Goal: Task Accomplishment & Management: Manage account settings

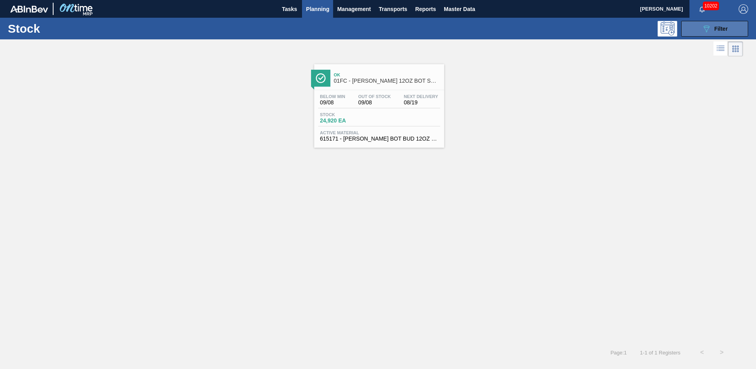
click at [691, 30] on button "089F7B8B-B2A5-4AFE-B5C0-19BA573D28AC Filter" at bounding box center [714, 29] width 67 height 16
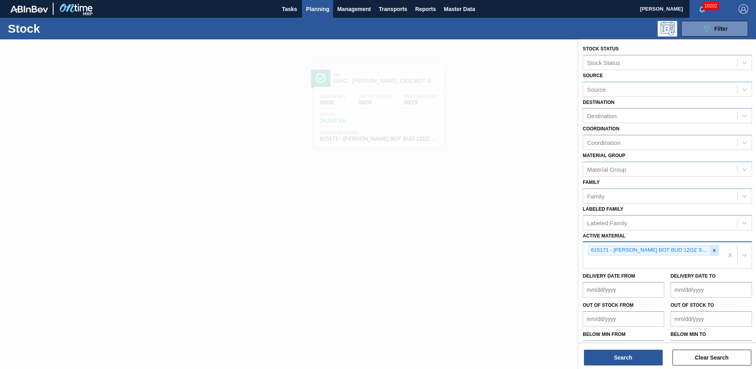
click at [714, 249] on icon at bounding box center [714, 251] width 6 height 6
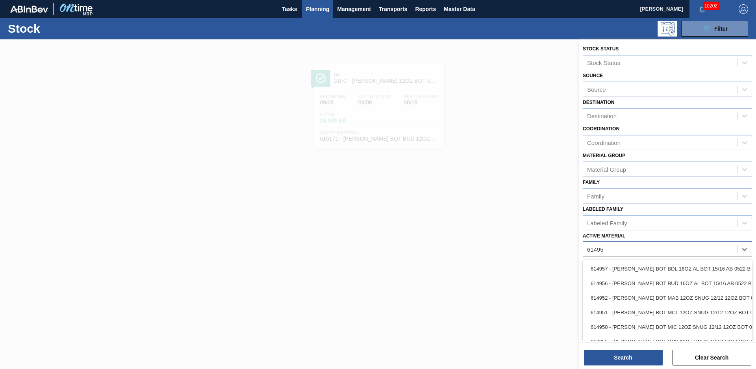
type Material "614952"
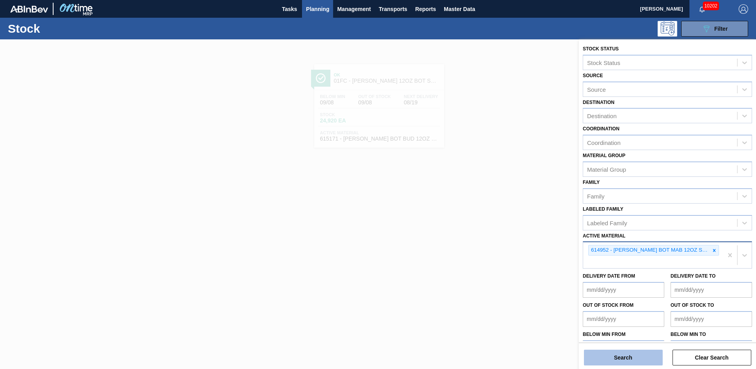
click at [655, 357] on button "Search" at bounding box center [623, 357] width 79 height 16
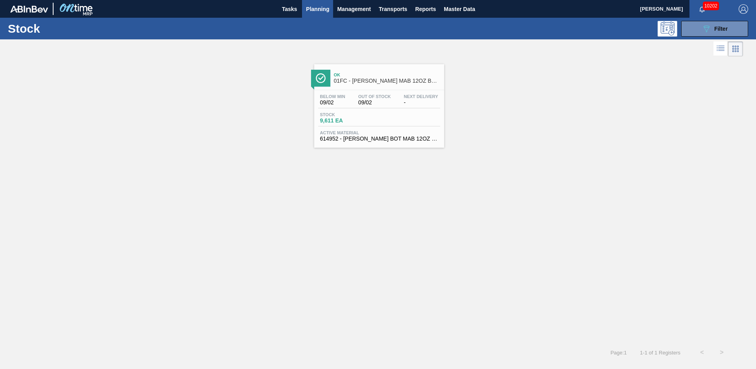
click at [432, 85] on div "Ok 01FC - [PERSON_NAME] MAB 12OZ BOT SNUG 12/12 12OZ BOT" at bounding box center [387, 78] width 106 height 18
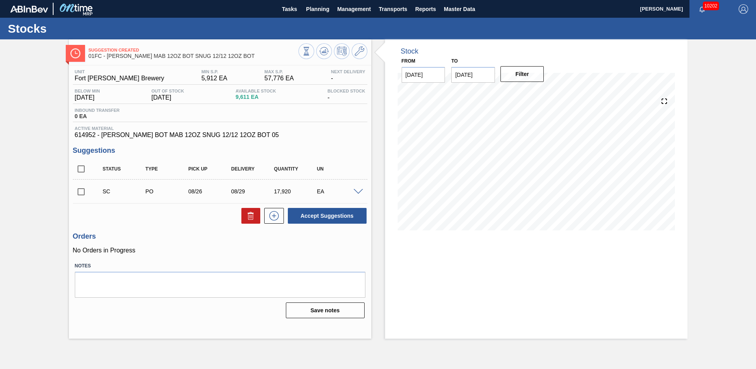
click at [50, 99] on div "Suggestion Created 01FC - [PERSON_NAME] MAB 12OZ BOT SNUG 12/12 12OZ BOT Unit F…" at bounding box center [378, 188] width 756 height 299
click at [489, 74] on input "[DATE]" at bounding box center [473, 75] width 44 height 16
click at [538, 92] on button "Next Month" at bounding box center [539, 94] width 6 height 6
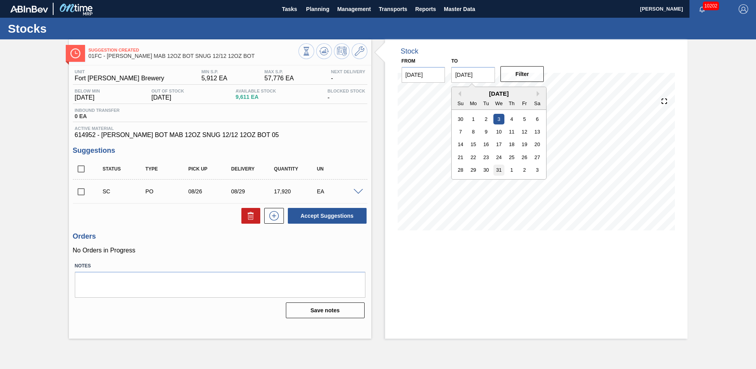
click at [497, 173] on div "31" at bounding box center [499, 170] width 11 height 11
type input "[DATE]"
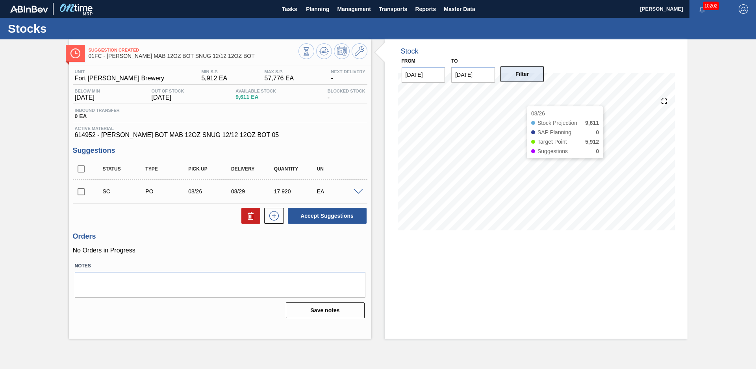
click at [523, 72] on button "Filter" at bounding box center [522, 74] width 44 height 16
click at [719, 190] on div "Suggestion Created 01FC - [PERSON_NAME] MAB 12OZ BOT SNUG 12/12 12OZ BOT Unit F…" at bounding box center [378, 188] width 756 height 299
click at [81, 191] on input "checkbox" at bounding box center [81, 191] width 17 height 17
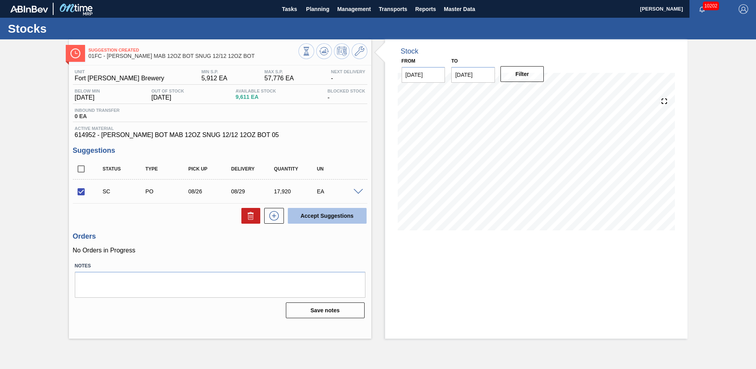
click at [324, 210] on button "Accept Suggestions" at bounding box center [327, 216] width 79 height 16
checkbox input "false"
click at [62, 156] on div "Suggestion Awaiting Load Composition 01FC - [PERSON_NAME] MAB 12OZ BOT SNUG 12/…" at bounding box center [378, 188] width 756 height 299
click at [308, 20] on div "Stocks" at bounding box center [378, 29] width 756 height 22
click at [313, 13] on span "Planning" at bounding box center [317, 8] width 23 height 9
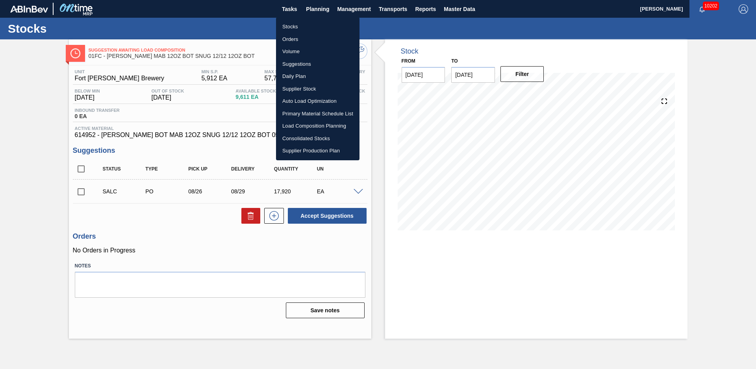
click at [302, 25] on li "Stocks" at bounding box center [317, 26] width 83 height 13
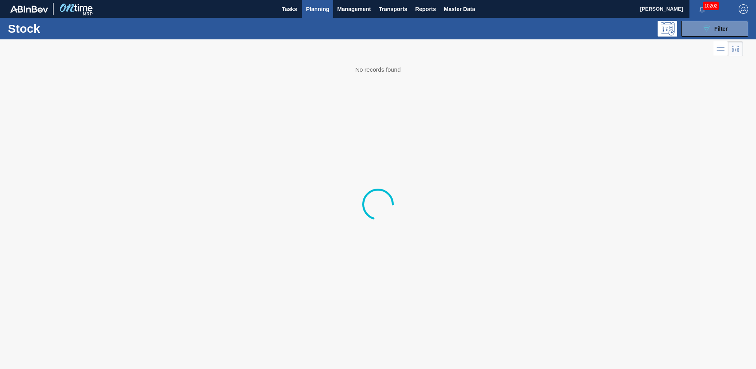
click at [727, 26] on span "Filter" at bounding box center [720, 29] width 13 height 6
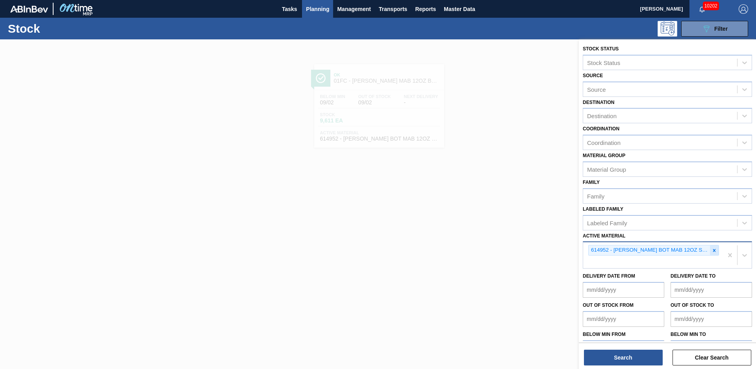
click at [712, 253] on icon at bounding box center [714, 251] width 6 height 6
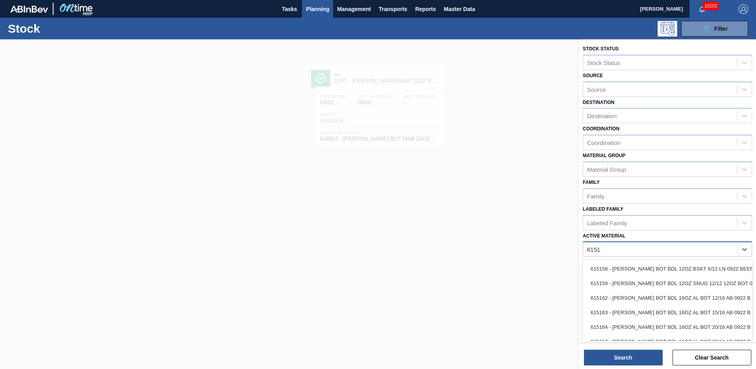
type Material "615171"
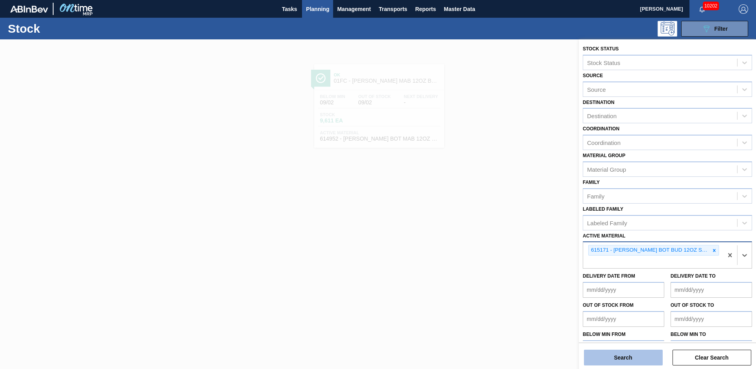
click at [647, 353] on button "Search" at bounding box center [623, 357] width 79 height 16
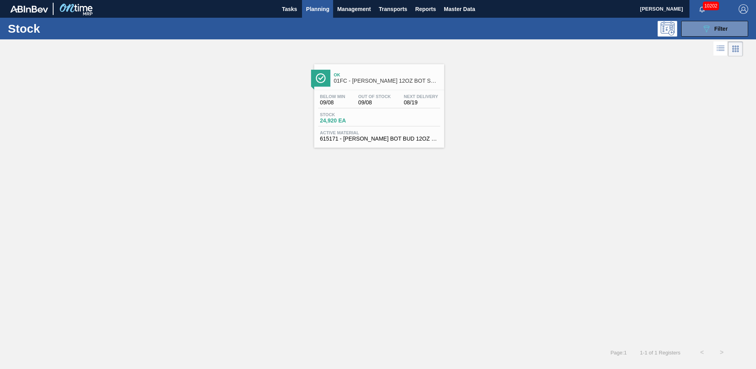
click at [384, 83] on span "01FC - [PERSON_NAME] 12OZ BOT SNUG 12/12 12OZ BOT AQUEOUS COATING" at bounding box center [387, 81] width 106 height 6
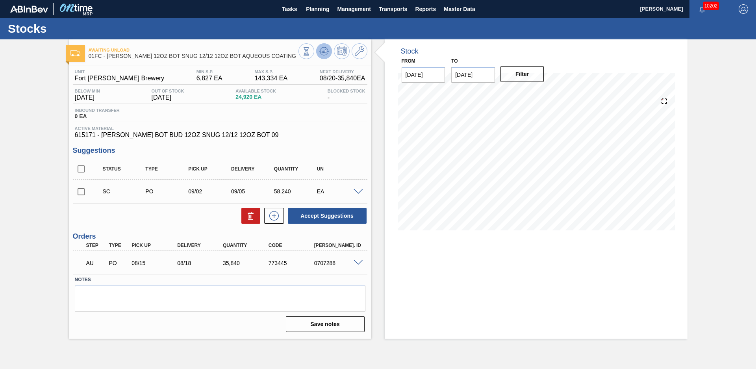
click at [311, 53] on icon at bounding box center [306, 51] width 9 height 9
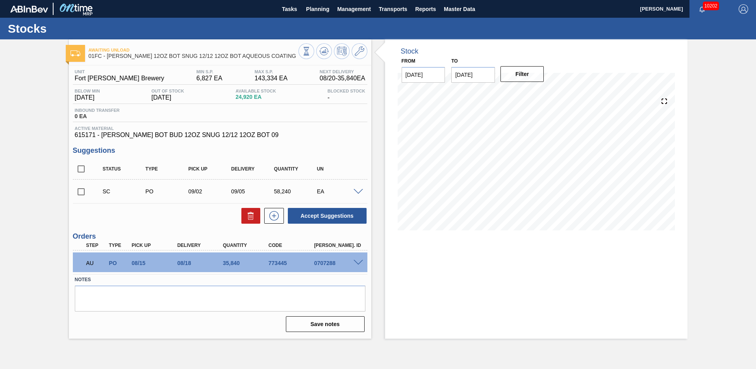
click at [716, 226] on div "Awaiting Unload 01FC - [PERSON_NAME] 12OZ BOT SNUG 12/12 12OZ BOT AQUEOUS COATI…" at bounding box center [378, 188] width 756 height 299
click at [47, 168] on div "Awaiting Unload 01FC - [PERSON_NAME] 12OZ BOT SNUG 12/12 12OZ BOT AQUEOUS COATI…" at bounding box center [378, 188] width 756 height 299
click at [330, 9] on button "Planning" at bounding box center [317, 9] width 31 height 18
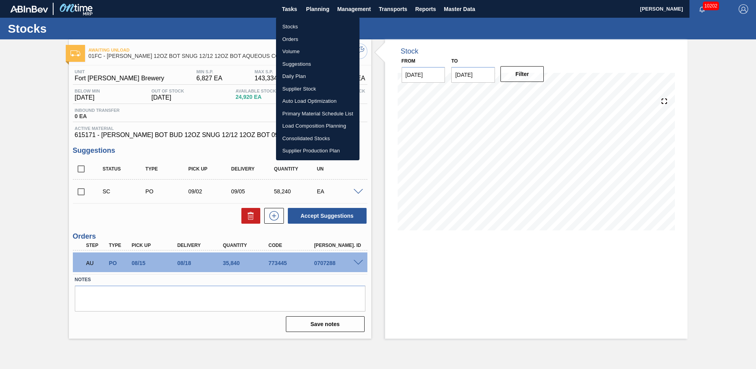
click at [291, 27] on li "Stocks" at bounding box center [317, 26] width 83 height 13
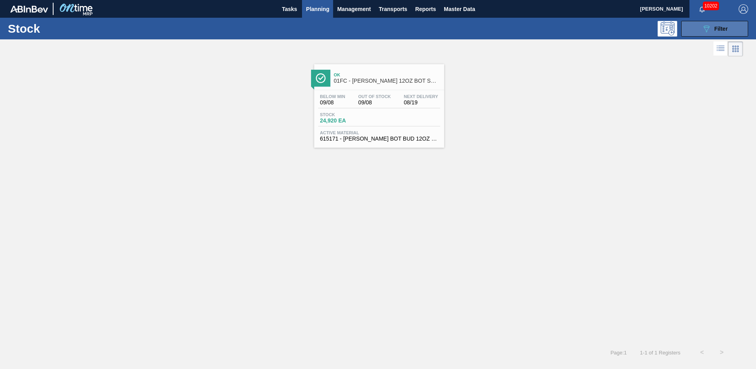
click at [684, 31] on button "089F7B8B-B2A5-4AFE-B5C0-19BA573D28AC Filter" at bounding box center [714, 29] width 67 height 16
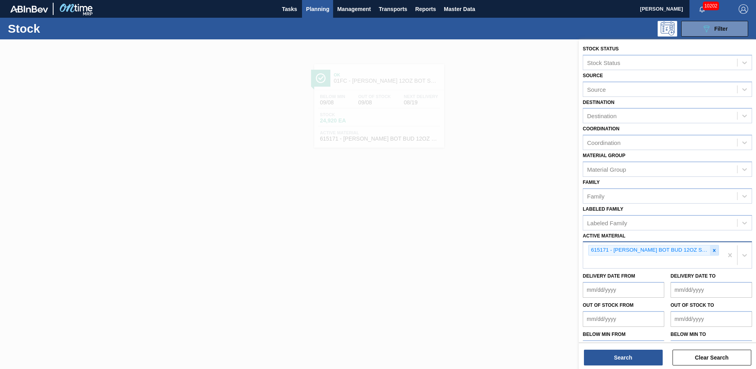
click at [711, 252] on icon at bounding box center [714, 251] width 6 height 6
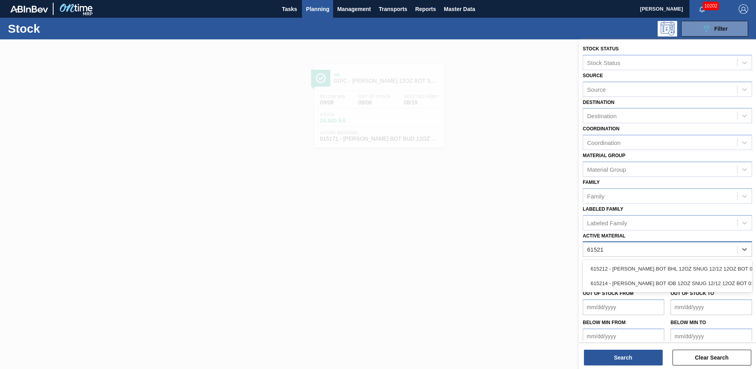
type Material "615212"
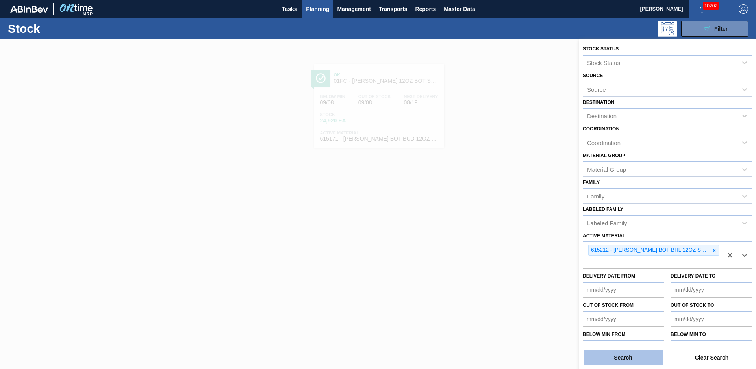
click at [627, 353] on button "Search" at bounding box center [623, 357] width 79 height 16
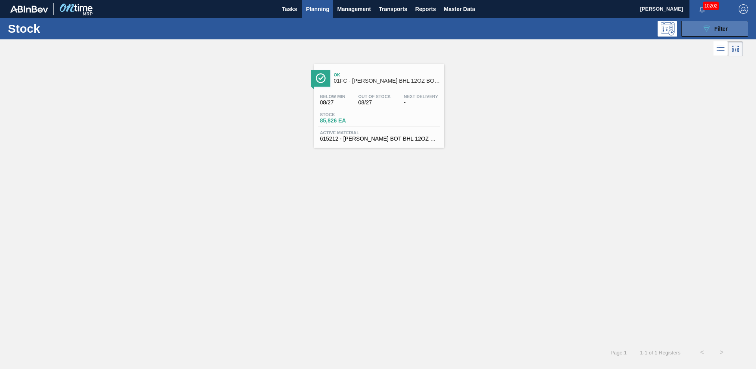
click at [703, 29] on icon "089F7B8B-B2A5-4AFE-B5C0-19BA573D28AC" at bounding box center [705, 28] width 9 height 9
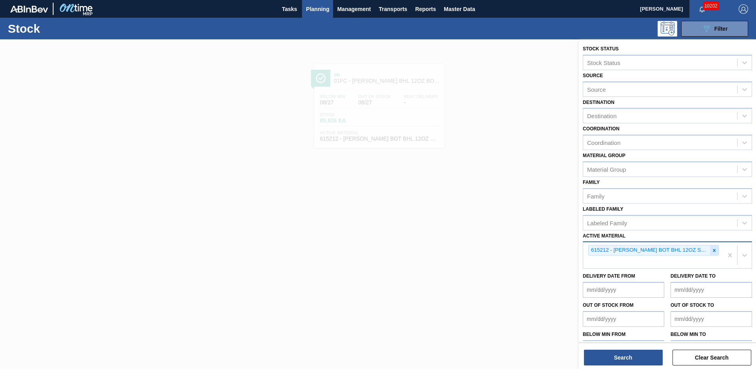
click at [713, 251] on icon at bounding box center [714, 251] width 6 height 6
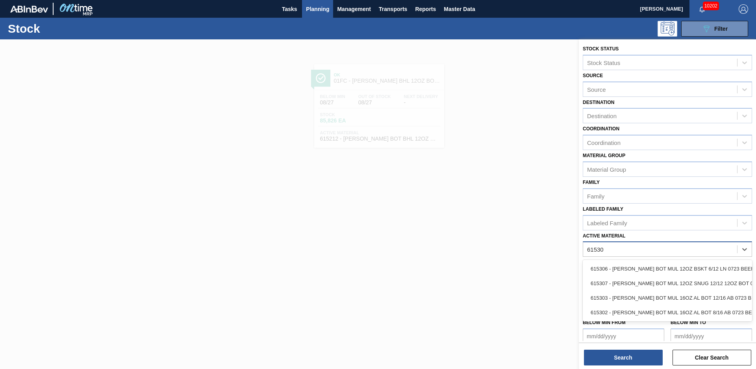
type Material "615307"
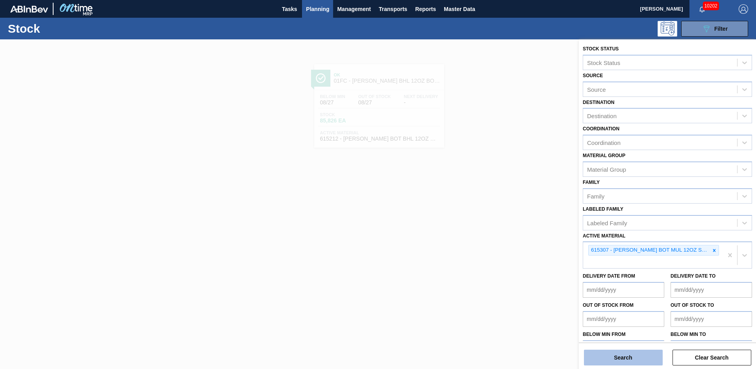
click at [599, 353] on button "Search" at bounding box center [623, 357] width 79 height 16
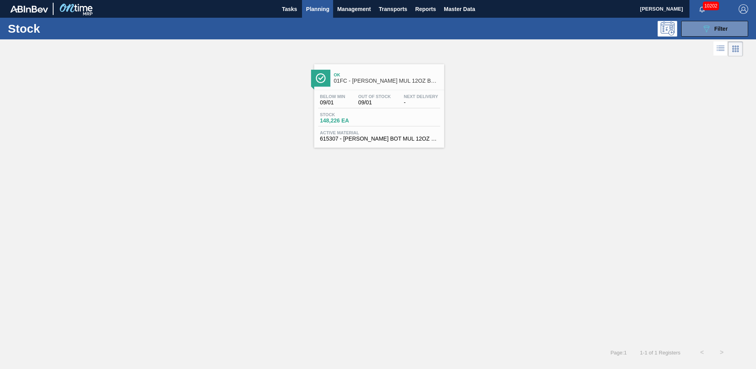
click at [390, 79] on span "01FC - [PERSON_NAME] MUL 12OZ BOT SNUG 12/12 12OZ BOT AQUEOUS COATING" at bounding box center [387, 81] width 106 height 6
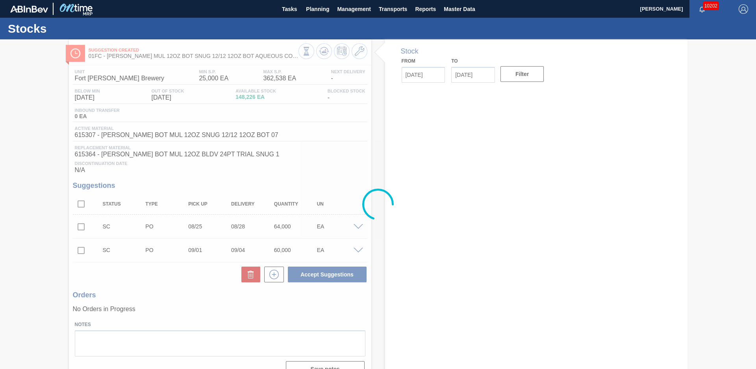
type input "[DATE]"
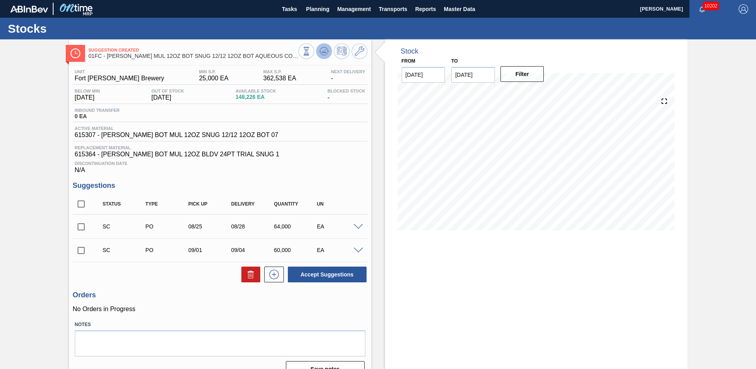
click at [330, 47] on button at bounding box center [324, 51] width 16 height 16
click at [699, 170] on div "Suggestion Created 01FC - [PERSON_NAME] MUL 12OZ BOT SNUG 12/12 12OZ BOT AQUEOU…" at bounding box center [378, 211] width 756 height 344
click at [80, 226] on input "checkbox" at bounding box center [81, 226] width 17 height 17
click at [314, 264] on div "Status Type Pick up Delivery Quantity UN SC PO 08/26 08/29 64,000 EA Material 6…" at bounding box center [220, 238] width 294 height 89
click at [319, 270] on button "Accept Suggestions" at bounding box center [327, 274] width 79 height 16
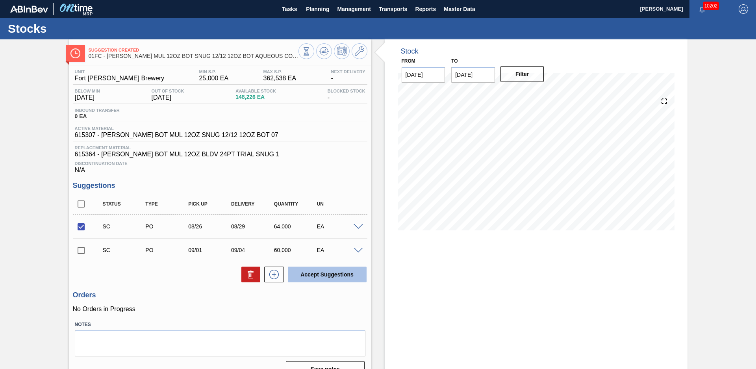
checkbox input "false"
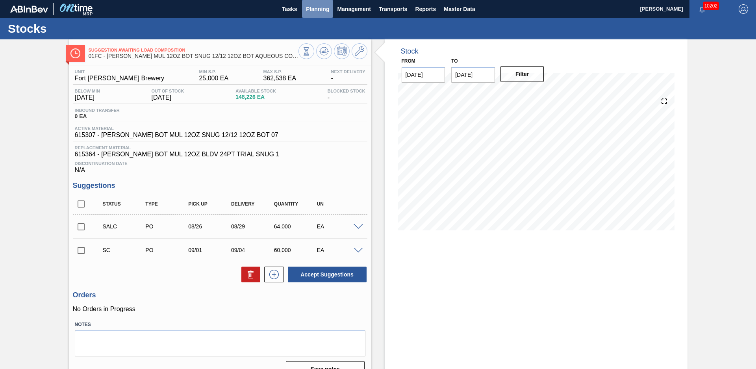
click at [312, 9] on span "Planning" at bounding box center [317, 8] width 23 height 9
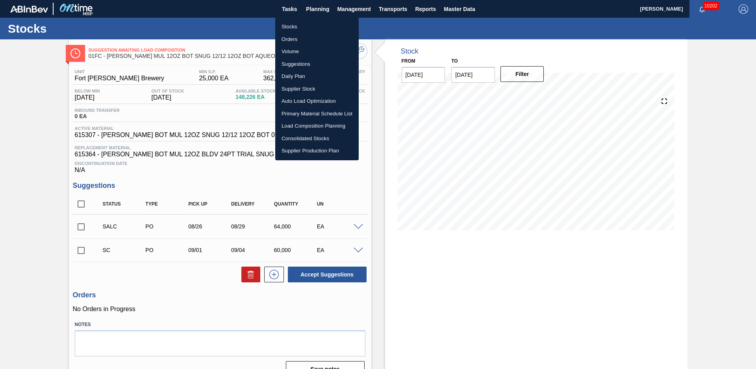
click at [293, 31] on li "Stocks" at bounding box center [316, 26] width 83 height 13
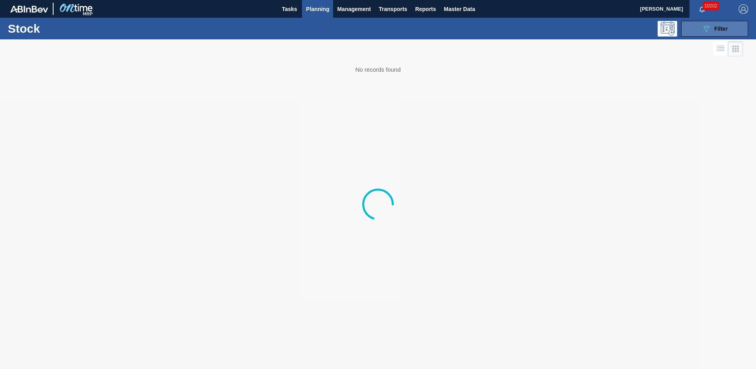
click at [738, 33] on button "089F7B8B-B2A5-4AFE-B5C0-19BA573D28AC Filter" at bounding box center [714, 29] width 67 height 16
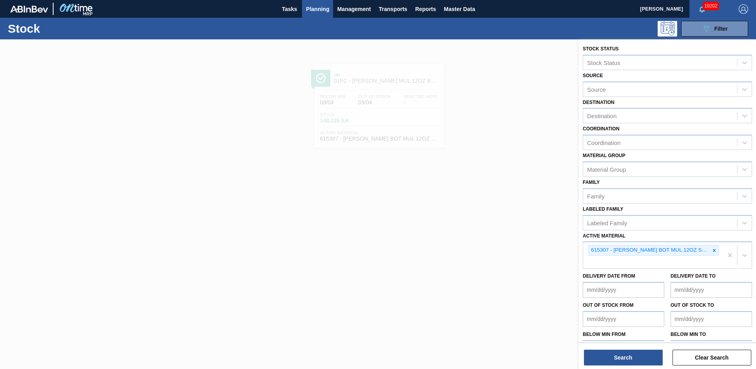
click at [712, 252] on icon at bounding box center [714, 251] width 6 height 6
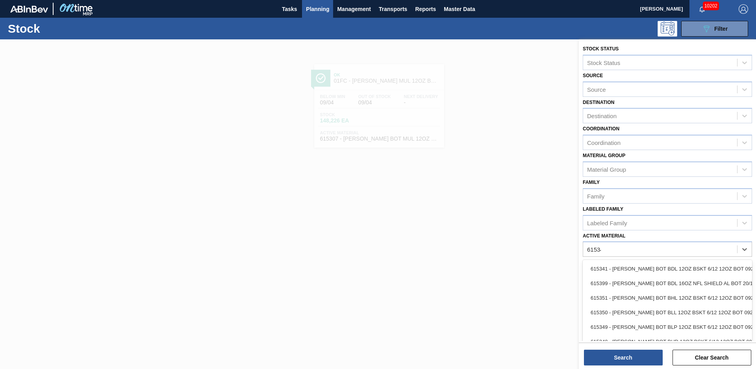
type Material "615349"
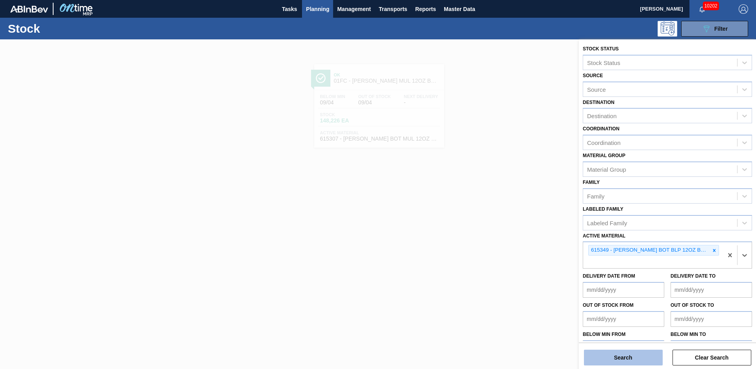
click at [632, 364] on button "Search" at bounding box center [623, 357] width 79 height 16
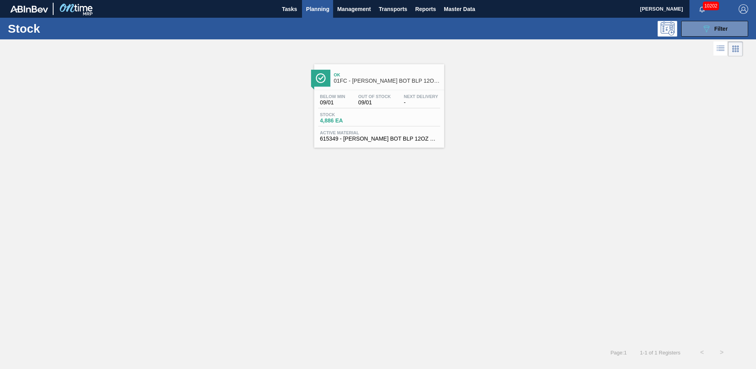
click at [394, 74] on span "Ok" at bounding box center [387, 74] width 106 height 5
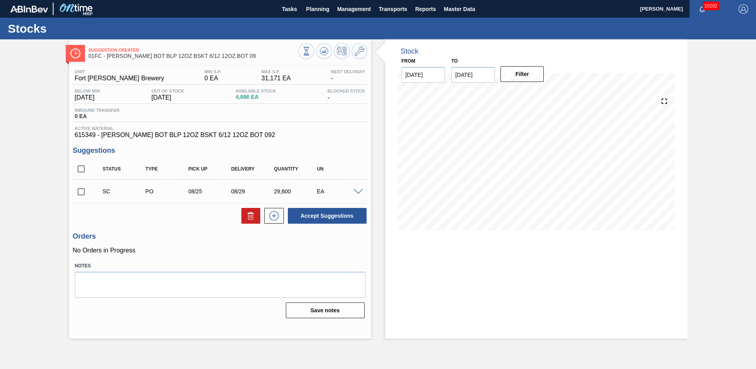
click at [380, 134] on div "Stock From [DATE] to [DATE] Filter" at bounding box center [529, 188] width 316 height 299
click at [311, 48] on icon at bounding box center [306, 51] width 9 height 9
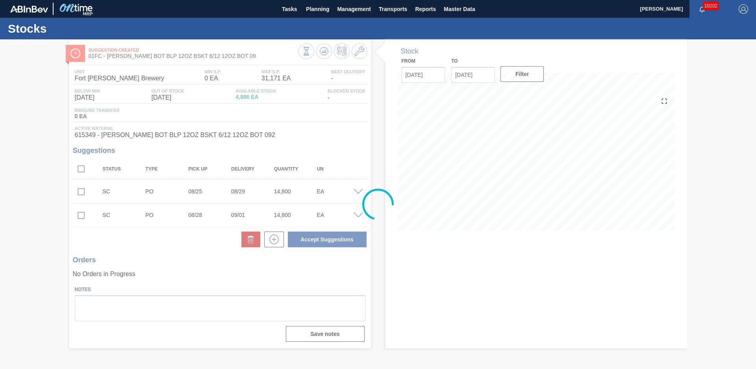
click at [383, 123] on div at bounding box center [378, 203] width 756 height 329
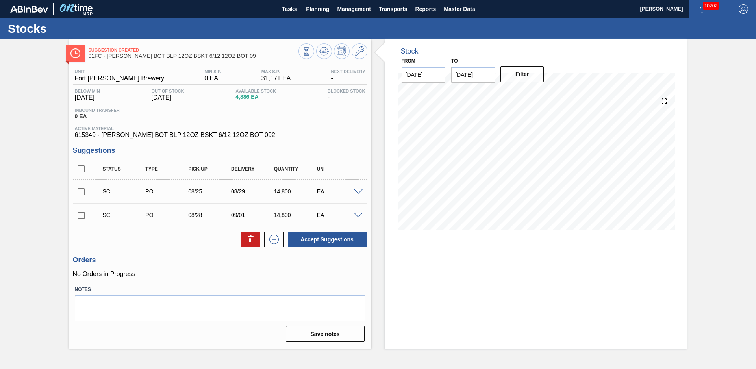
click at [82, 167] on input "checkbox" at bounding box center [81, 169] width 17 height 17
checkbox input "true"
click at [327, 240] on button "Accept Suggestions" at bounding box center [327, 239] width 79 height 16
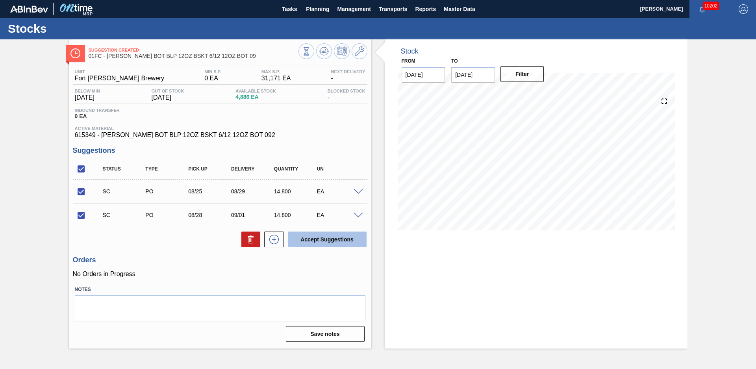
checkbox input "false"
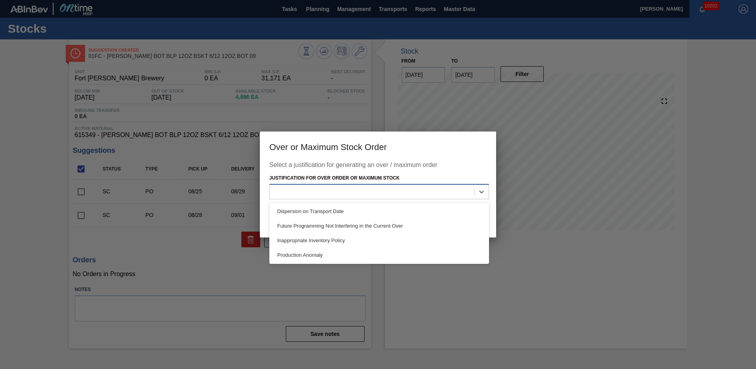
click at [427, 187] on div at bounding box center [372, 191] width 204 height 11
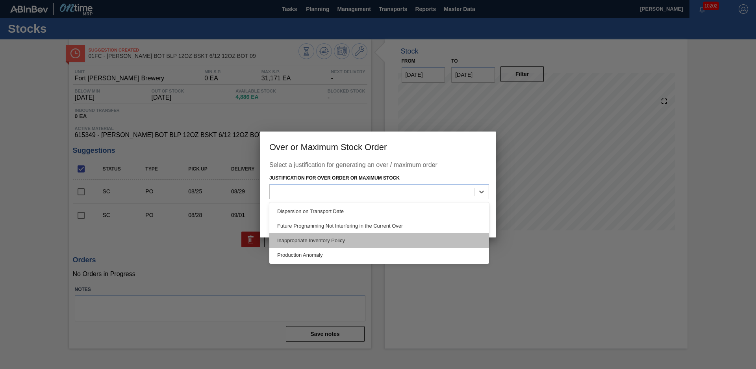
click at [379, 242] on div "Inappropriate Inventory Policy" at bounding box center [379, 240] width 220 height 15
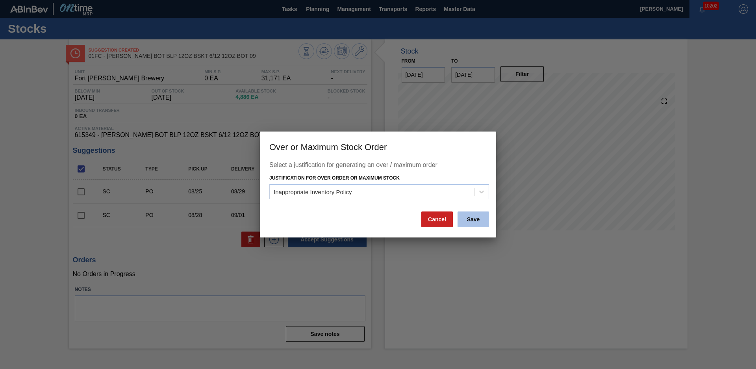
click at [466, 222] on button "Save" at bounding box center [472, 219] width 31 height 16
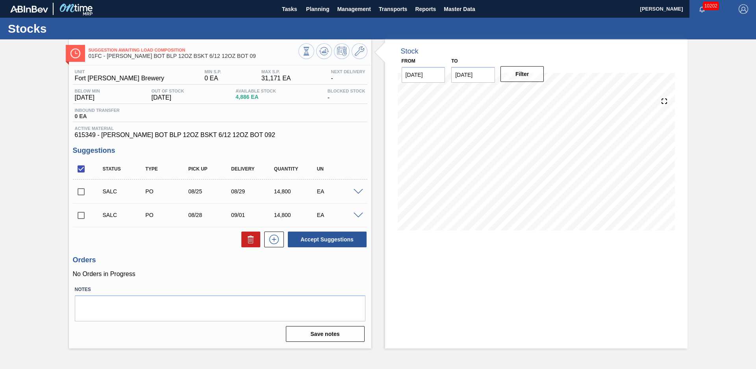
click at [33, 195] on div "Suggestion Awaiting Load Composition 01FC - [PERSON_NAME] BOT BLP 12OZ BSKT 6/1…" at bounding box center [378, 193] width 756 height 309
click at [314, 7] on span "Planning" at bounding box center [317, 8] width 23 height 9
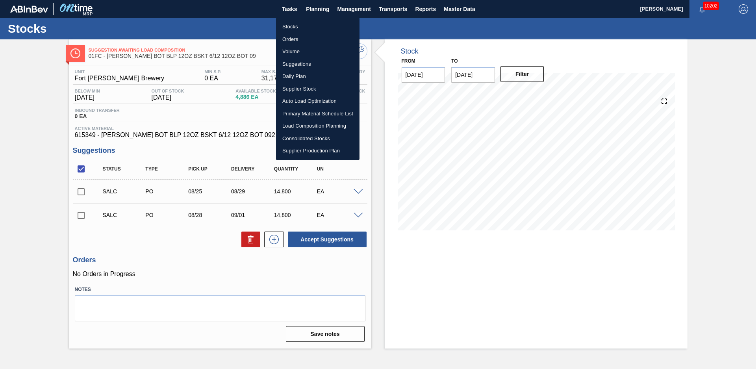
click at [300, 23] on li "Stocks" at bounding box center [317, 26] width 83 height 13
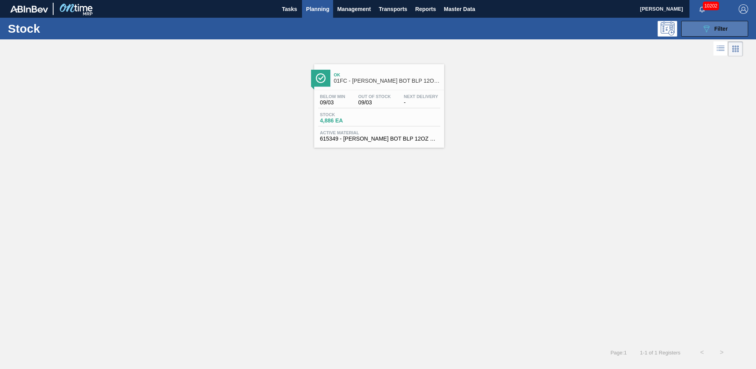
click at [693, 32] on button "089F7B8B-B2A5-4AFE-B5C0-19BA573D28AC Filter" at bounding box center [714, 29] width 67 height 16
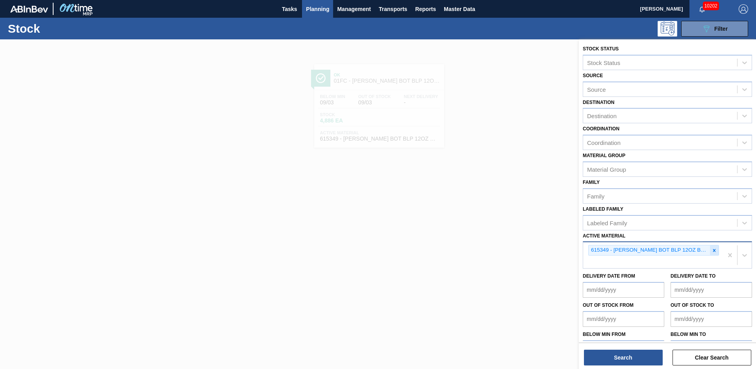
click at [715, 248] on icon at bounding box center [714, 251] width 6 height 6
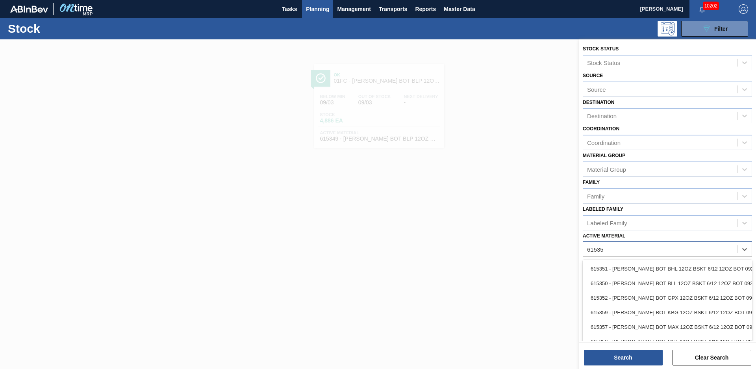
type Material "615351"
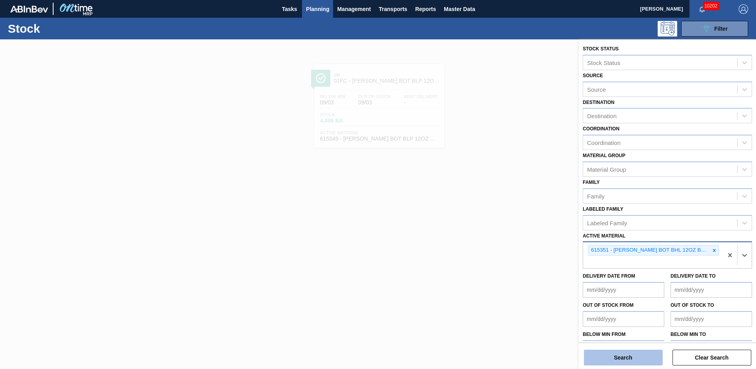
click at [622, 362] on button "Search" at bounding box center [623, 357] width 79 height 16
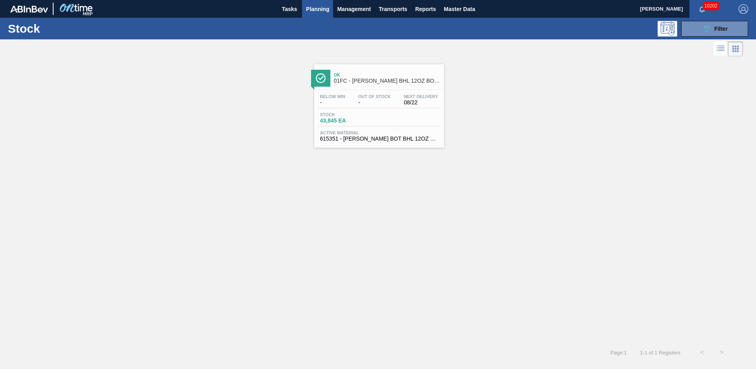
click at [369, 72] on div "Ok 01FC - [PERSON_NAME] BHL 12OZ BOT WRAP BSKT 6/12 12OZ BOT" at bounding box center [387, 78] width 106 height 18
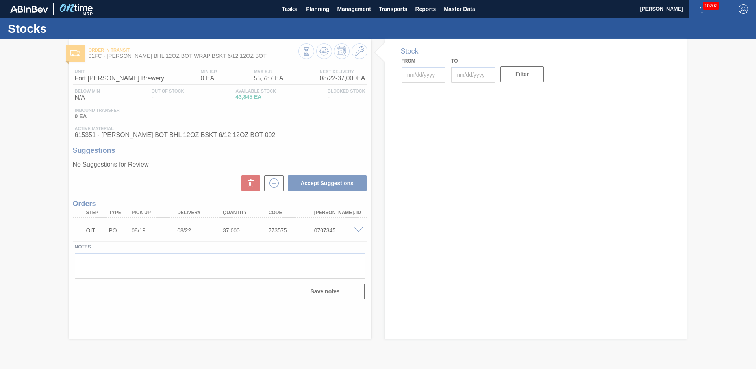
type input "[DATE]"
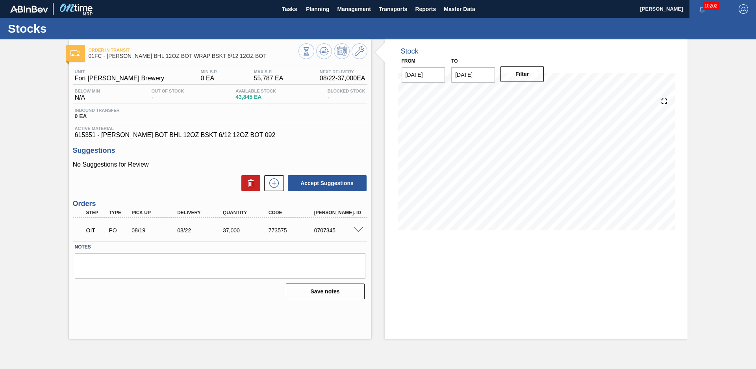
click at [35, 131] on div "Order in transit 01FC - [PERSON_NAME] BHL 12OZ BOT WRAP BSKT 6/12 12OZ BOT Unit…" at bounding box center [378, 188] width 756 height 299
click at [311, 50] on icon at bounding box center [306, 51] width 9 height 9
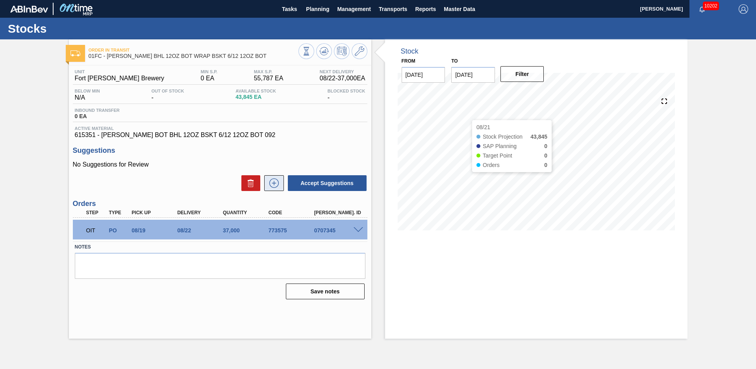
click at [277, 184] on icon at bounding box center [274, 182] width 13 height 9
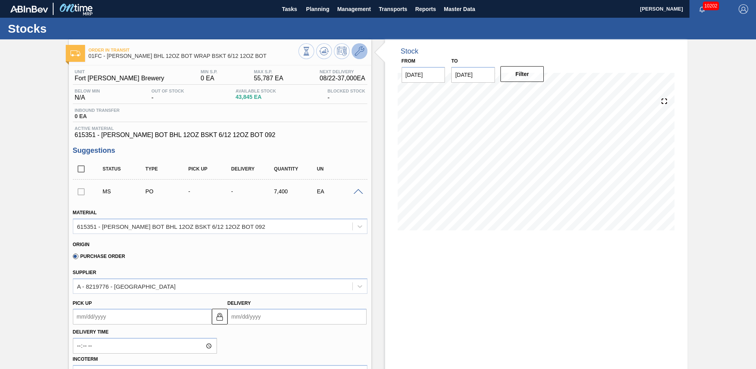
click at [355, 52] on icon at bounding box center [359, 50] width 9 height 9
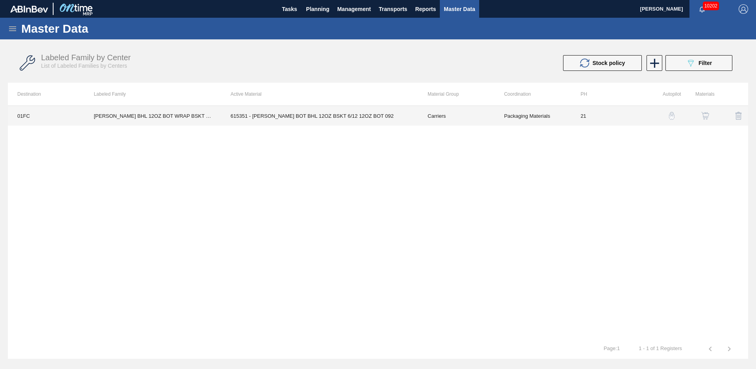
click at [372, 110] on td "615351 - [PERSON_NAME] BOT BHL 12OZ BSKT 6/12 12OZ BOT 092" at bounding box center [319, 116] width 197 height 20
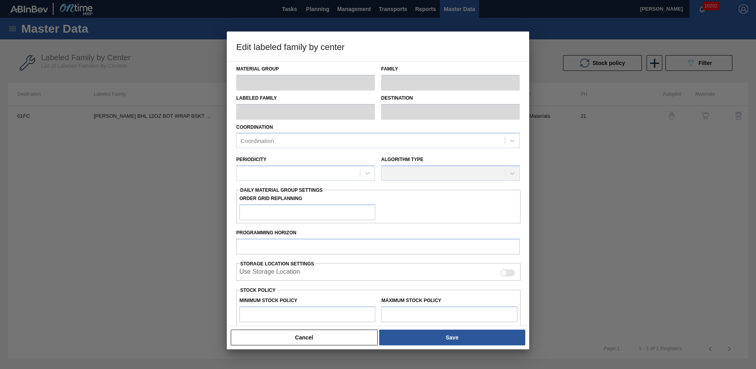
type input "Carriers"
type input "Bottle Carriers"
type input "[PERSON_NAME] BHL 12OZ BOT WRAP BSKT 6/12 12OZ BOT"
type input "01FC - Fort Collins Brewery"
type input "21"
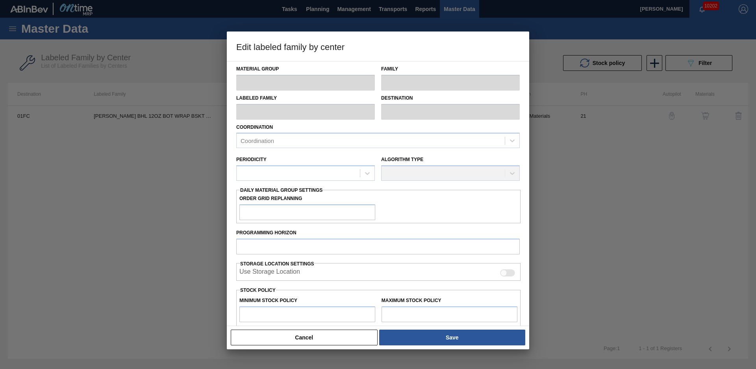
type input "0"
type input "55,787"
type input "0"
checkbox input "true"
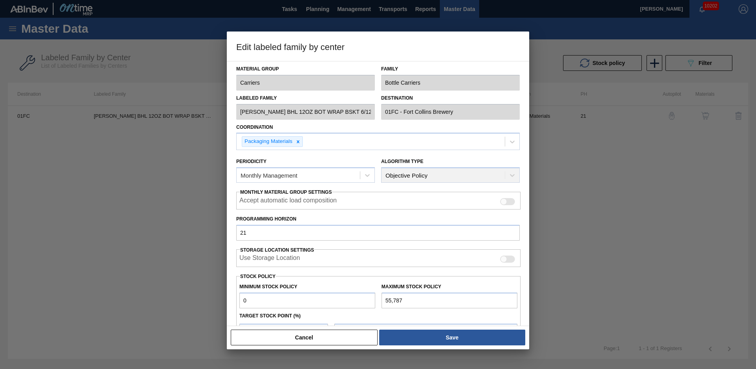
scroll to position [85, 0]
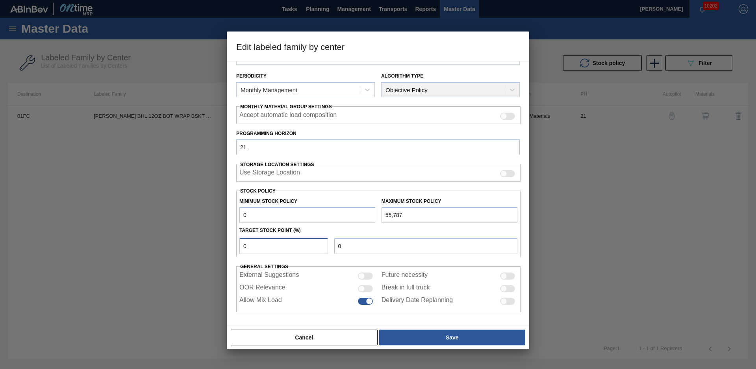
drag, startPoint x: 267, startPoint y: 247, endPoint x: 214, endPoint y: 250, distance: 52.8
click at [214, 250] on div "Edit labeled family by center Material Group Carriers Family Bottle Carriers La…" at bounding box center [378, 184] width 756 height 369
type input "1"
type input "558"
type input "15"
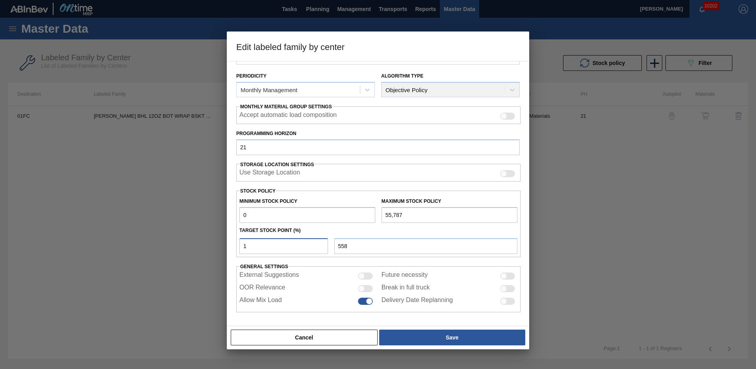
type input "8,368"
type input "1"
type input "558"
type input "0"
type input "2"
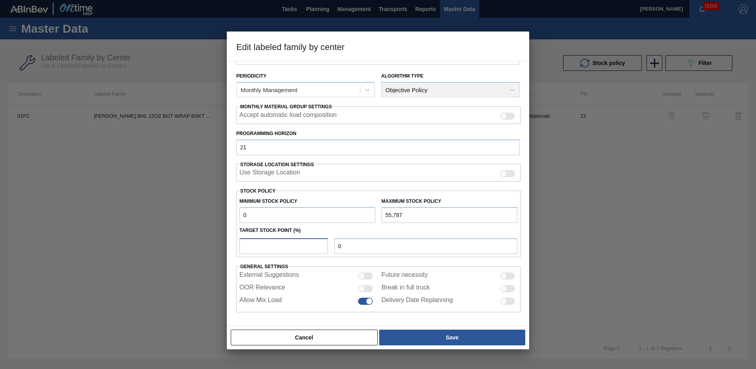
type input "1,116"
type input "20"
type input "11,157"
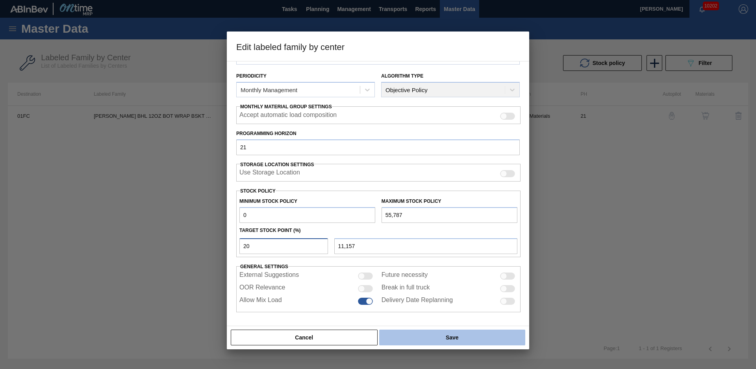
type input "20"
click at [439, 336] on button "Save" at bounding box center [452, 337] width 146 height 16
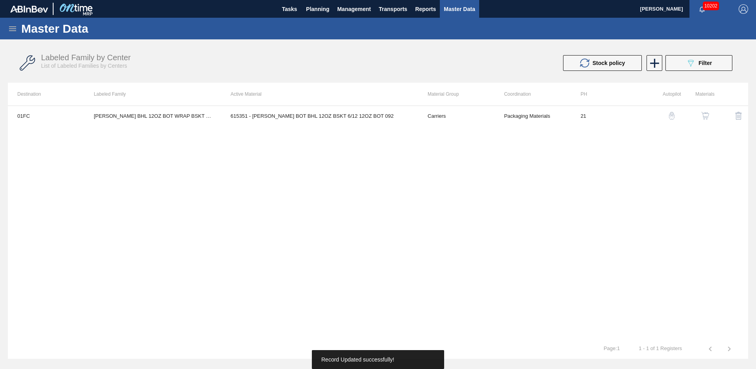
click at [375, 172] on div "01FC [PERSON_NAME] BHL 12OZ BOT WRAP BSKT 6/12 12OZ BOT 615351 - [PERSON_NAME] …" at bounding box center [378, 221] width 740 height 233
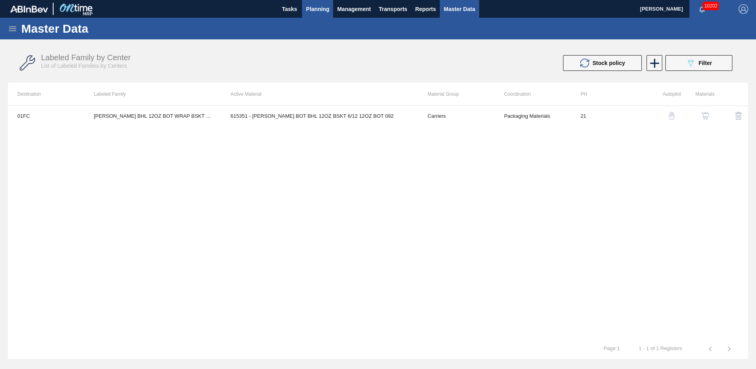
click at [309, 1] on button "Planning" at bounding box center [317, 9] width 31 height 18
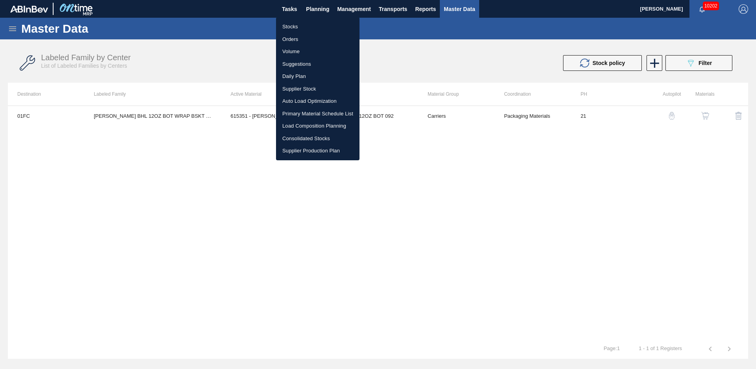
drag, startPoint x: 212, startPoint y: 31, endPoint x: 125, endPoint y: 16, distance: 88.3
click at [211, 31] on div at bounding box center [378, 184] width 756 height 369
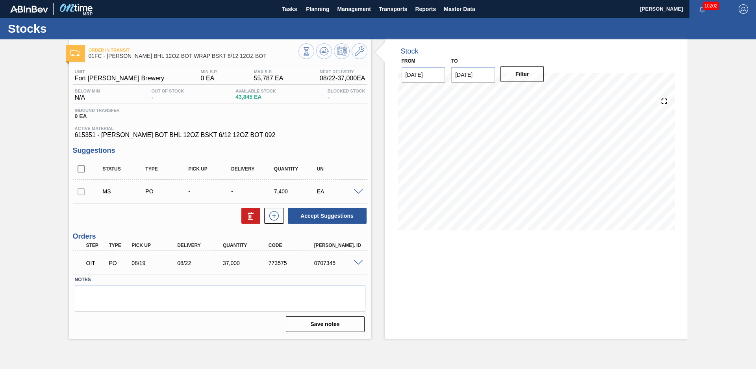
click at [379, 166] on div "Stock From [DATE] to [DATE] Filter 08/20 Stock Projection 43,845 SAP Planning 0…" at bounding box center [529, 188] width 316 height 299
click at [311, 51] on icon at bounding box center [306, 51] width 9 height 9
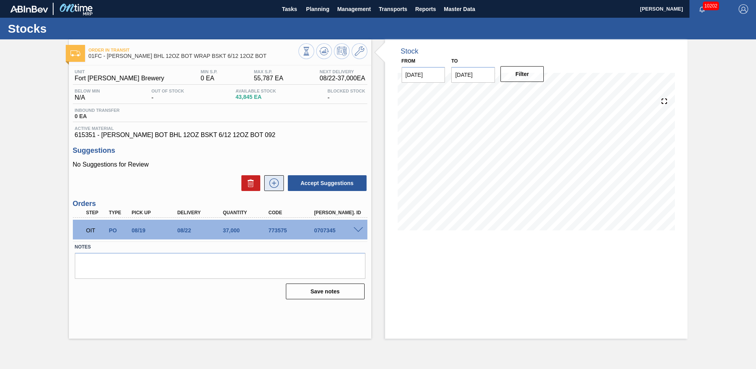
click at [269, 184] on icon at bounding box center [274, 182] width 13 height 9
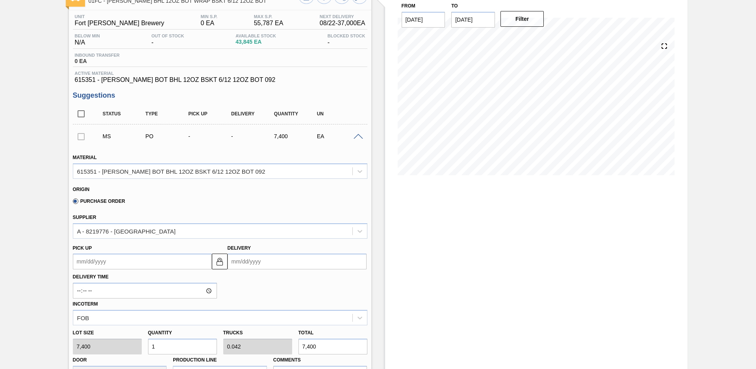
scroll to position [111, 0]
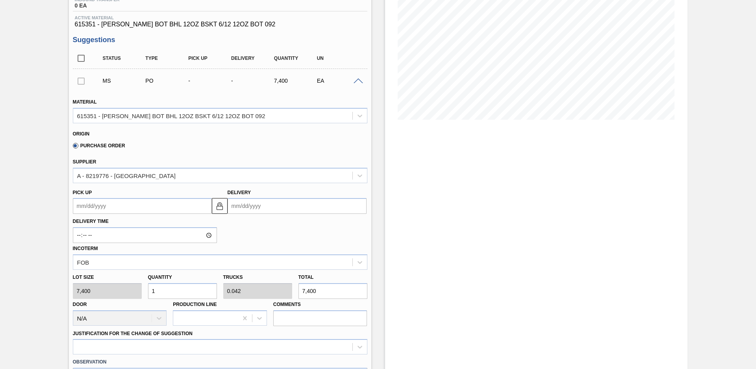
click at [247, 201] on input "Delivery" at bounding box center [296, 206] width 139 height 16
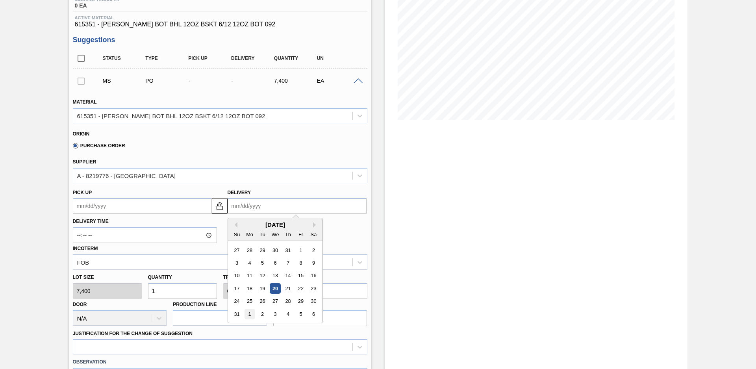
click at [250, 314] on div "1" at bounding box center [249, 314] width 11 height 11
type up100631863 "[DATE]"
type input "[DATE]"
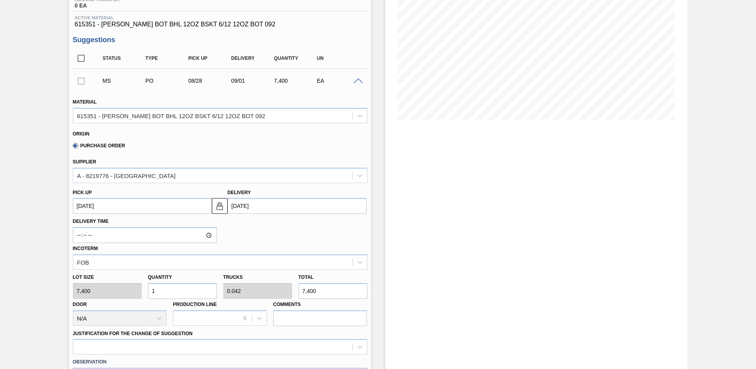
click at [249, 235] on div "Delivery Time Incoterm FOB" at bounding box center [220, 242] width 301 height 56
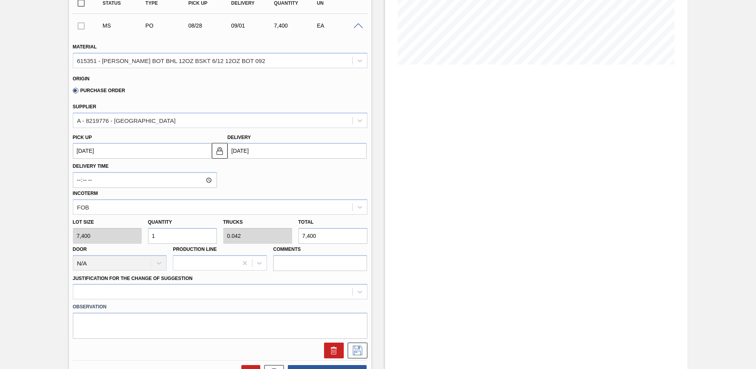
click at [255, 280] on div "Justification for the Change of Suggestion" at bounding box center [220, 286] width 294 height 27
click at [251, 288] on div at bounding box center [220, 291] width 294 height 15
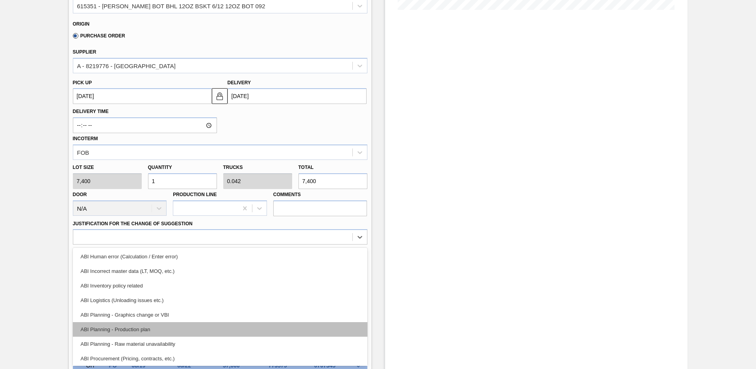
click at [156, 332] on div "ABI Planning - Production plan" at bounding box center [220, 329] width 294 height 15
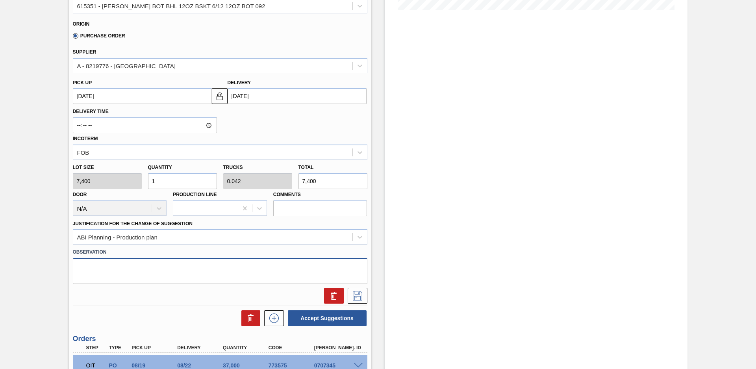
click at [359, 280] on textarea at bounding box center [220, 271] width 294 height 26
click at [359, 291] on icon at bounding box center [357, 295] width 9 height 9
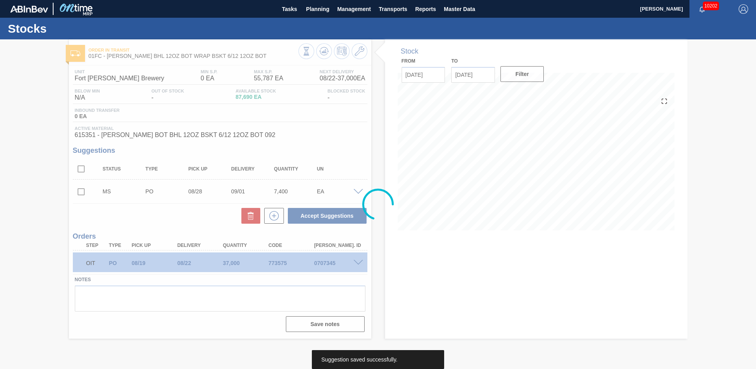
scroll to position [0, 0]
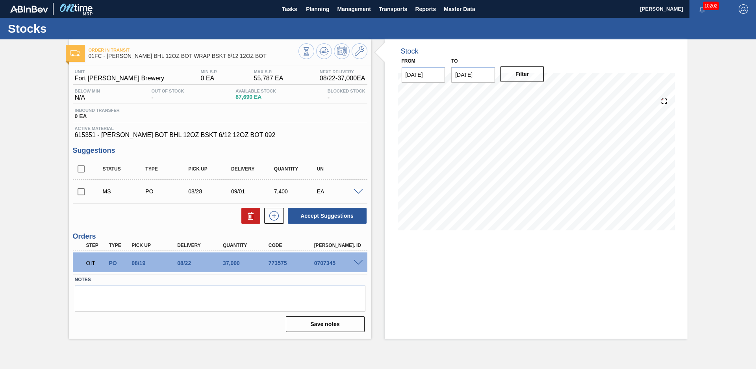
click at [51, 144] on div "Order in transit 01FC - [PERSON_NAME] BHL 12OZ BOT WRAP BSKT 6/12 12OZ BOT Unit…" at bounding box center [378, 188] width 756 height 299
click at [79, 193] on input "checkbox" at bounding box center [81, 191] width 17 height 17
click at [330, 222] on div "Unit Fort [PERSON_NAME] Brewery MIN S.P. 0 EA MAX S.P. 55,787 EA Next Delivery …" at bounding box center [220, 199] width 302 height 269
click at [331, 220] on button "Accept Suggestions" at bounding box center [327, 216] width 79 height 16
checkbox input "false"
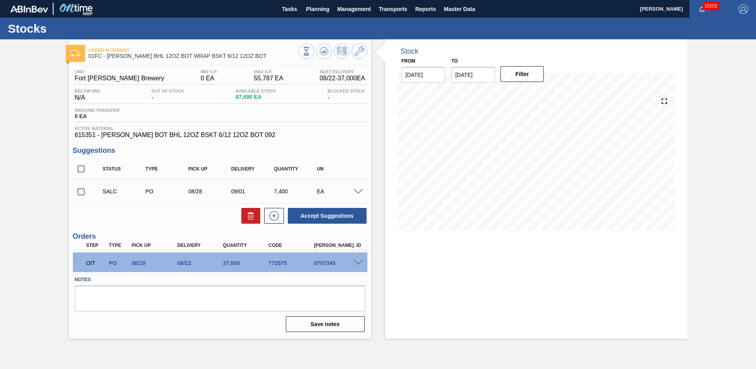
click at [35, 208] on div "Order in transit 01FC - [PERSON_NAME] BHL 12OZ BOT WRAP BSKT 6/12 12OZ BOT Unit…" at bounding box center [378, 188] width 756 height 299
click at [39, 201] on div "Order in transit 01FC - [PERSON_NAME] BHL 12OZ BOT WRAP BSKT 6/12 12OZ BOT Unit…" at bounding box center [378, 188] width 756 height 299
drag, startPoint x: 26, startPoint y: 195, endPoint x: 28, endPoint y: 187, distance: 8.3
click at [26, 194] on div "Order in transit 01FC - [PERSON_NAME] BHL 12OZ BOT WRAP BSKT 6/12 12OZ BOT Unit…" at bounding box center [378, 188] width 756 height 299
click at [336, 9] on button "Management" at bounding box center [354, 9] width 42 height 18
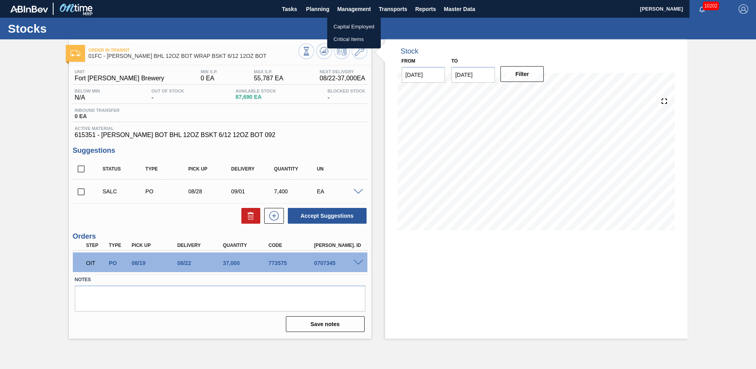
click at [329, 9] on div at bounding box center [378, 184] width 756 height 369
click at [323, 9] on span "Planning" at bounding box center [317, 8] width 23 height 9
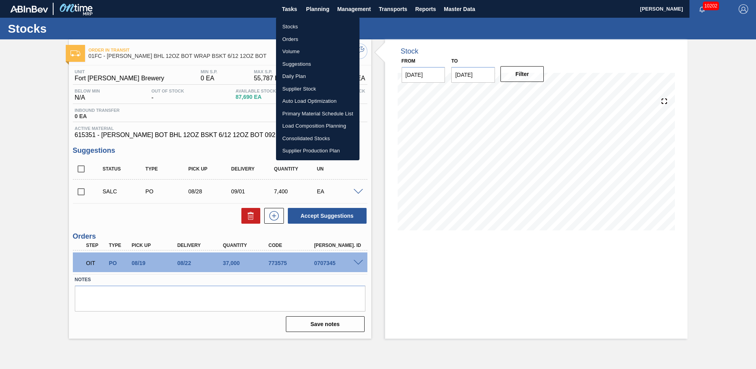
click at [306, 28] on li "Stocks" at bounding box center [317, 26] width 83 height 13
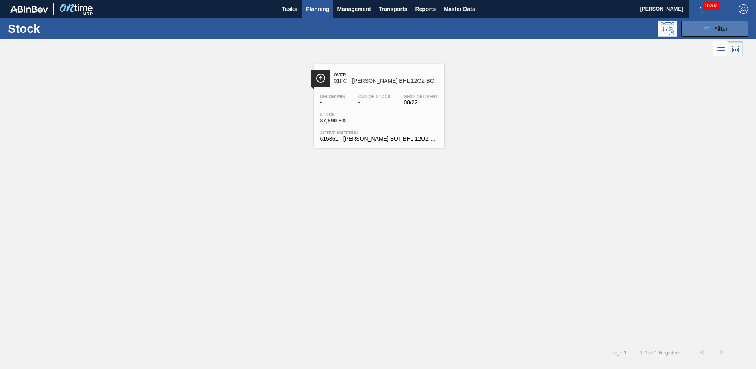
click at [707, 32] on icon "089F7B8B-B2A5-4AFE-B5C0-19BA573D28AC" at bounding box center [705, 28] width 9 height 9
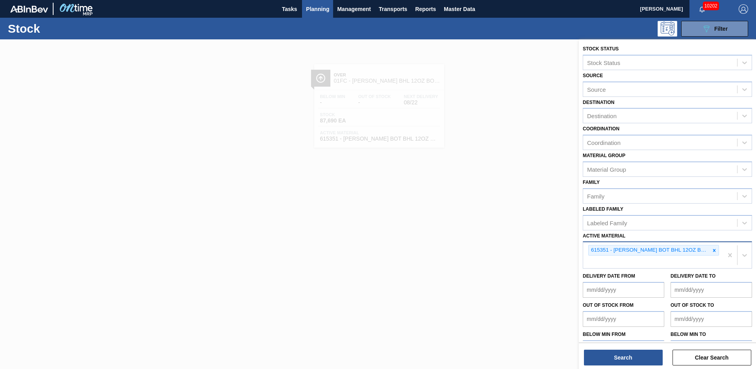
click at [710, 251] on div at bounding box center [714, 250] width 9 height 10
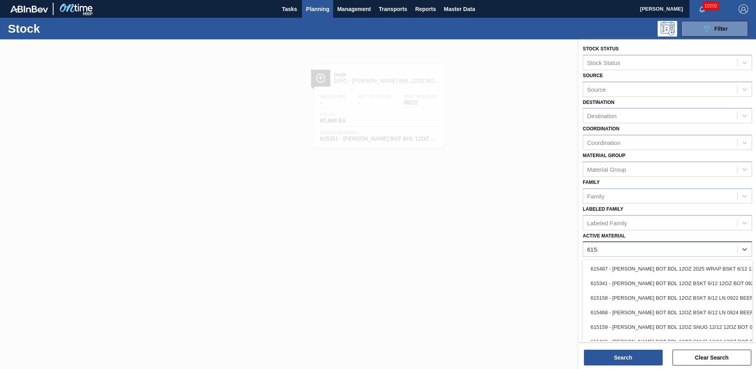
type Material "615358"
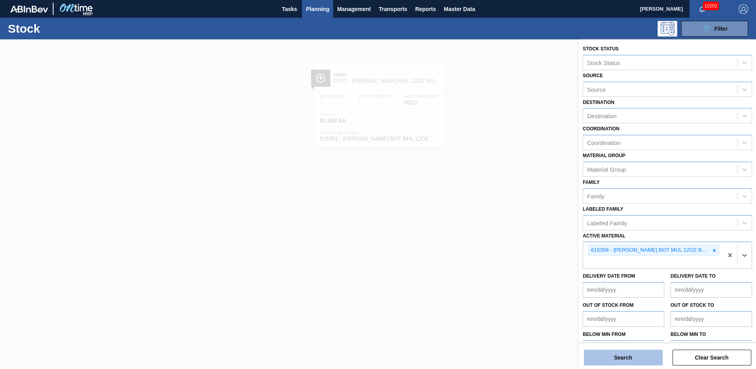
click at [646, 356] on button "Search" at bounding box center [623, 357] width 79 height 16
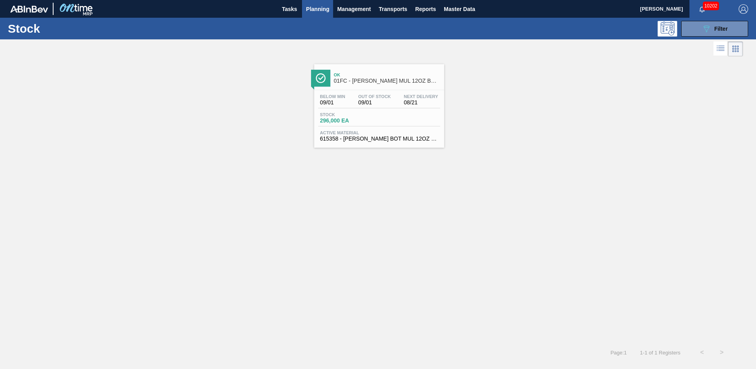
click at [372, 72] on span "Ok" at bounding box center [387, 74] width 106 height 5
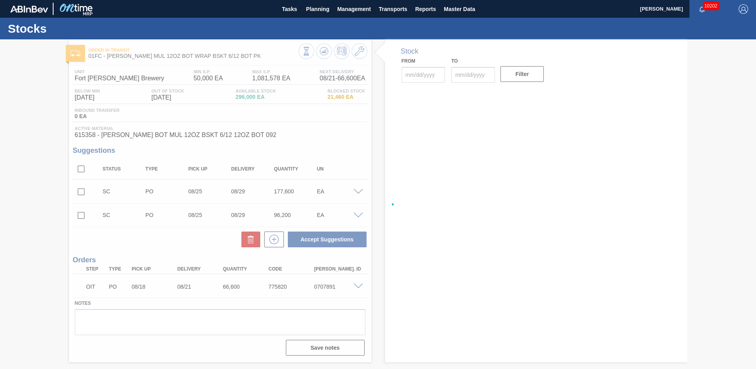
type input "[DATE]"
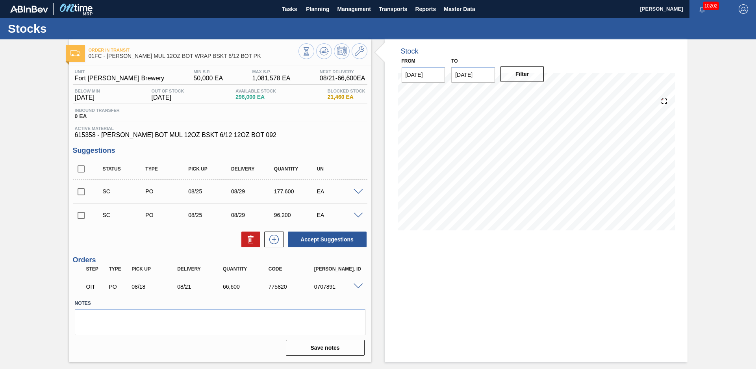
click at [37, 162] on div "Order in transit 01FC - [PERSON_NAME] MUL 12OZ BOT WRAP BSKT 6/12 BOT PK Unit F…" at bounding box center [378, 200] width 756 height 323
click at [378, 124] on div "Stock From [DATE] to [DATE] Filter" at bounding box center [529, 200] width 316 height 323
drag, startPoint x: 32, startPoint y: 87, endPoint x: 169, endPoint y: 51, distance: 142.1
click at [32, 87] on div "Order in transit 01FC - [PERSON_NAME] MUL 12OZ BOT WRAP BSKT 6/12 BOT PK Unit F…" at bounding box center [378, 200] width 756 height 323
click at [328, 52] on icon at bounding box center [328, 51] width 2 height 1
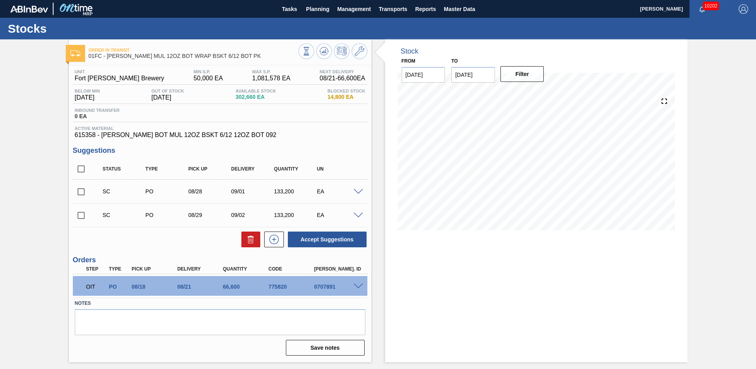
click at [48, 150] on div "Order in transit 01FC - [PERSON_NAME] MUL 12OZ BOT WRAP BSKT 6/12 BOT PK Unit F…" at bounding box center [378, 200] width 756 height 323
click at [311, 142] on div "Unit Fort [PERSON_NAME] Brewery MIN S.P. 50,000 EA MAX S.P. 1,081,578 EA Next D…" at bounding box center [220, 211] width 302 height 293
click at [351, 142] on div "Unit Fort [PERSON_NAME] Brewery MIN S.P. 50,000 EA MAX S.P. 1,081,578 EA Next D…" at bounding box center [220, 211] width 302 height 293
click at [83, 169] on input "checkbox" at bounding box center [81, 169] width 17 height 17
checkbox input "true"
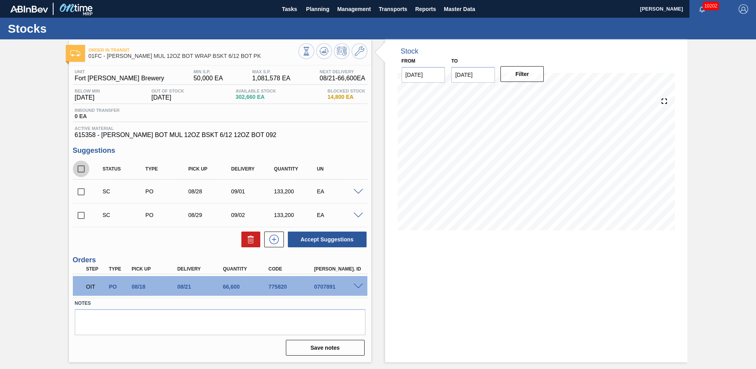
checkbox input "true"
click at [359, 192] on span at bounding box center [357, 192] width 9 height 6
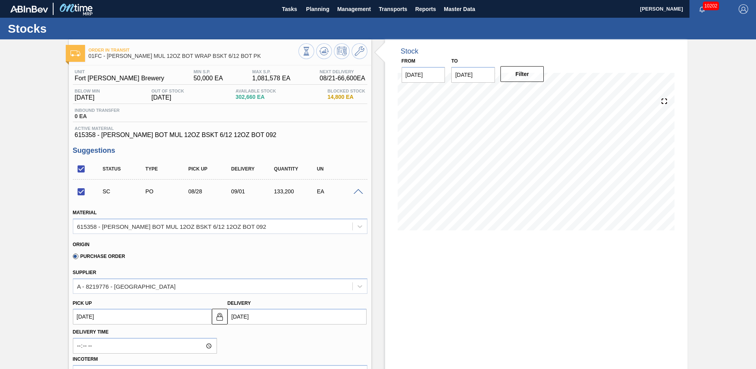
click at [358, 191] on span at bounding box center [357, 192] width 9 height 6
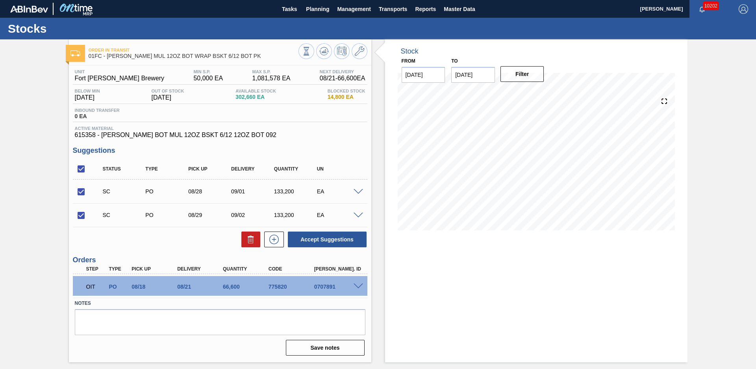
click at [358, 191] on span at bounding box center [357, 192] width 9 height 6
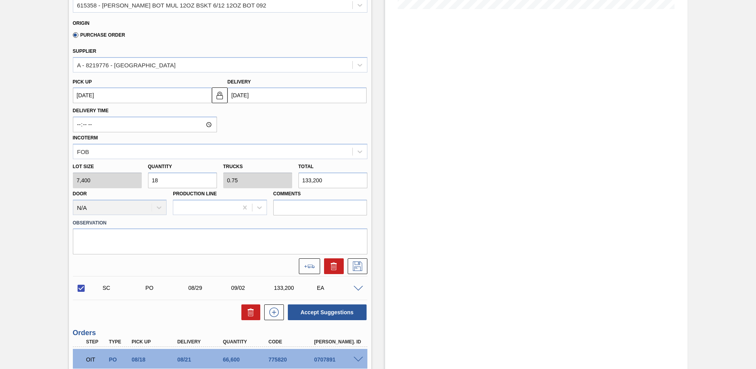
scroll to position [221, 0]
drag, startPoint x: 169, startPoint y: 183, endPoint x: 143, endPoint y: 185, distance: 25.6
click at [143, 185] on div "Lot size 7,400 Quantity 18 Trucks 0.75 Total 133,200 Door N/A Production Line C…" at bounding box center [220, 187] width 301 height 56
checkbox input "false"
type input "2"
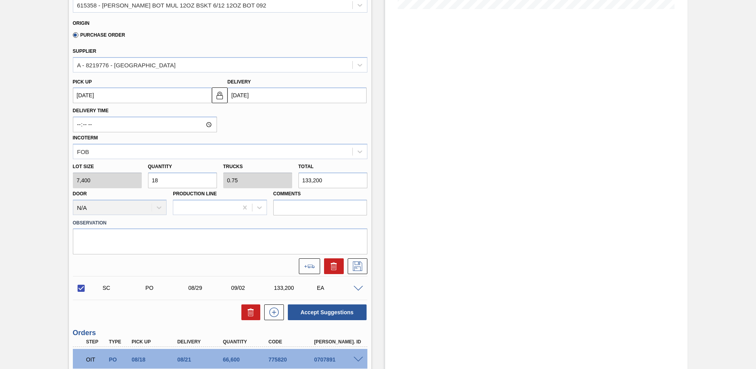
type input "0.083"
type input "14,800"
type input "26"
type input "1.083"
type input "192,400"
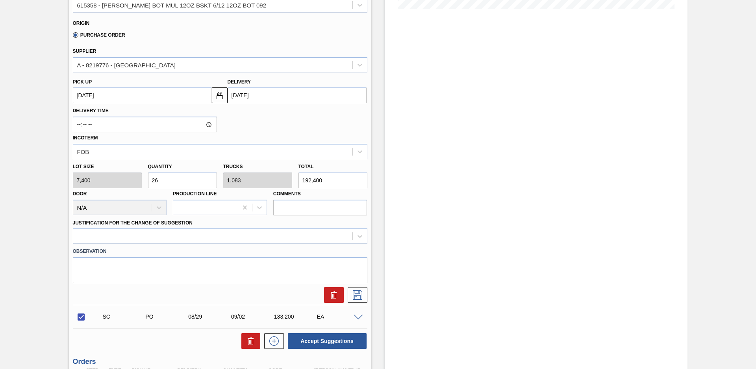
type input "2"
type input "0.083"
type input "14,800"
type input "24"
type input "1"
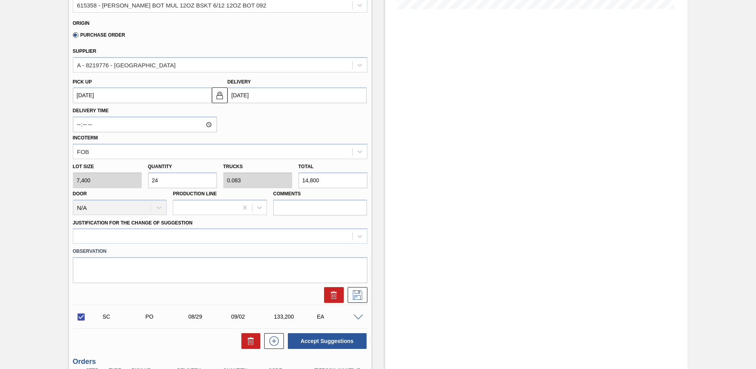
type input "177,600"
type input "24"
click at [357, 294] on icon at bounding box center [357, 294] width 13 height 9
click at [277, 220] on div "Justification for the Change of Suggestion" at bounding box center [220, 230] width 294 height 27
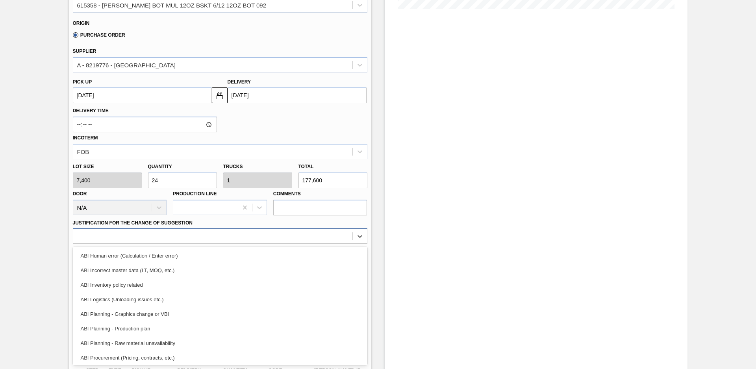
click at [274, 236] on div at bounding box center [212, 236] width 279 height 11
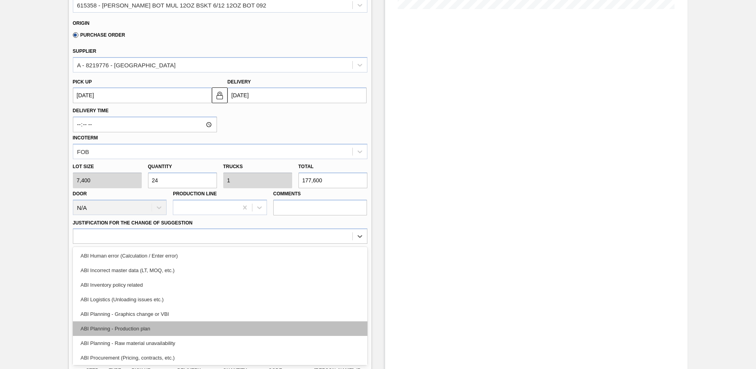
click at [139, 333] on div "ABI Planning - Production plan" at bounding box center [220, 328] width 294 height 15
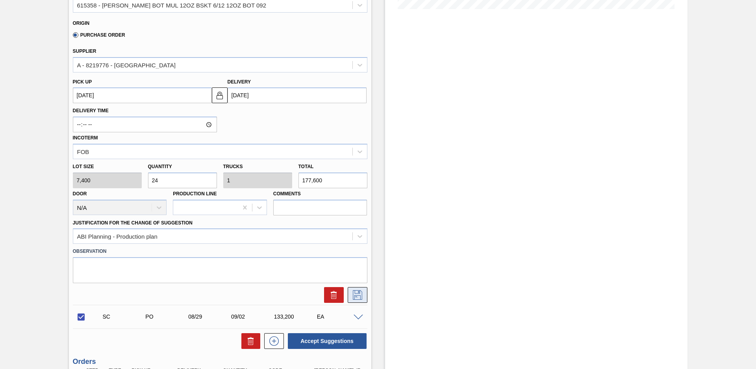
click at [365, 298] on button at bounding box center [358, 295] width 20 height 16
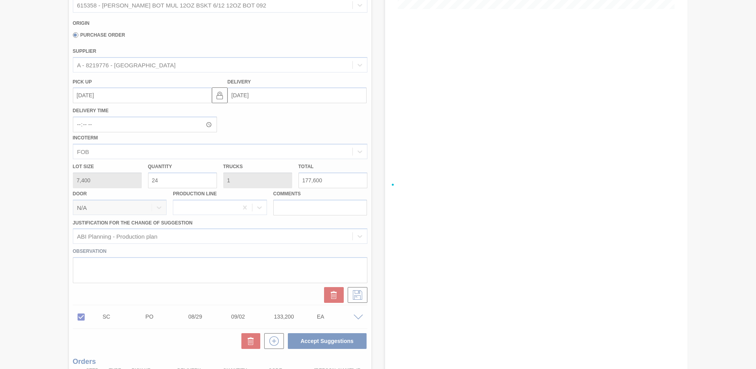
checkbox input "true"
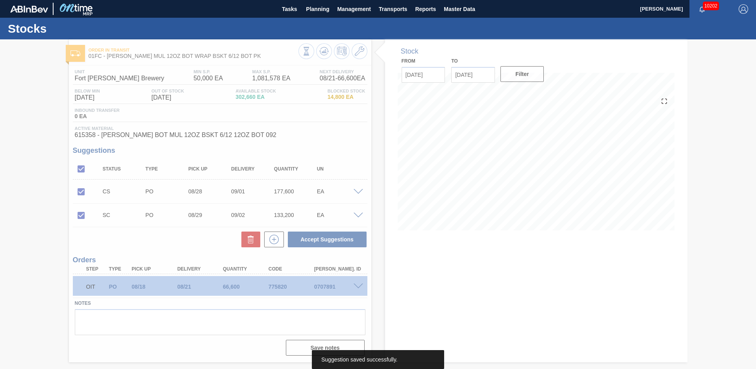
scroll to position [0, 0]
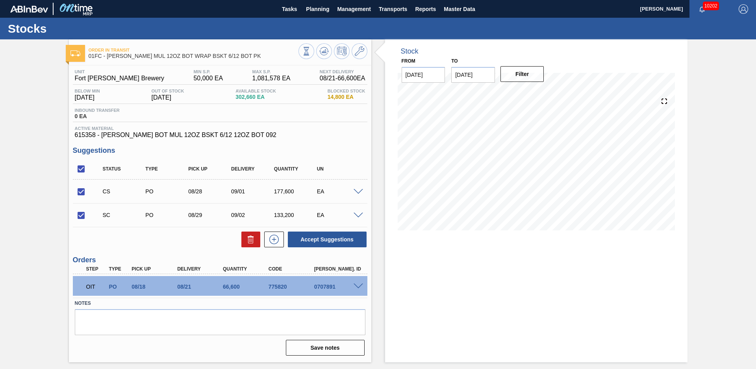
click at [359, 190] on span at bounding box center [357, 192] width 9 height 6
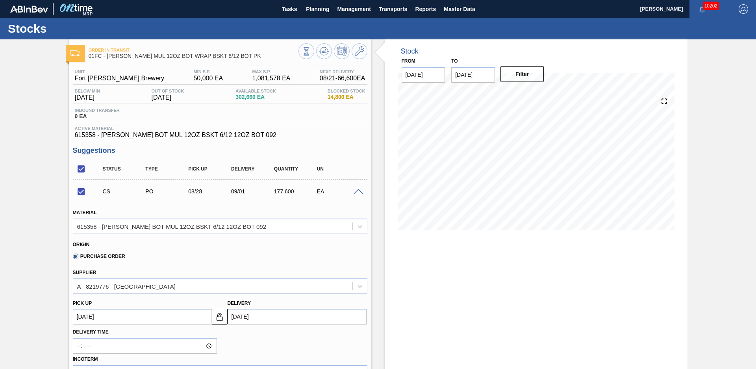
click at [359, 190] on span at bounding box center [357, 192] width 9 height 6
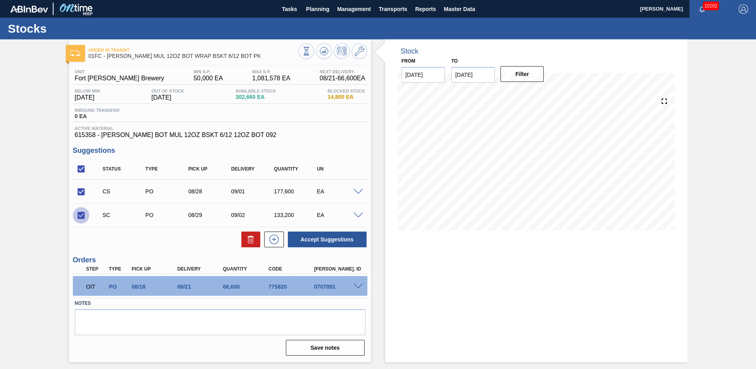
click at [78, 216] on input "checkbox" at bounding box center [81, 215] width 17 height 17
checkbox input "false"
click at [331, 238] on button "Accept Suggestions" at bounding box center [327, 239] width 79 height 16
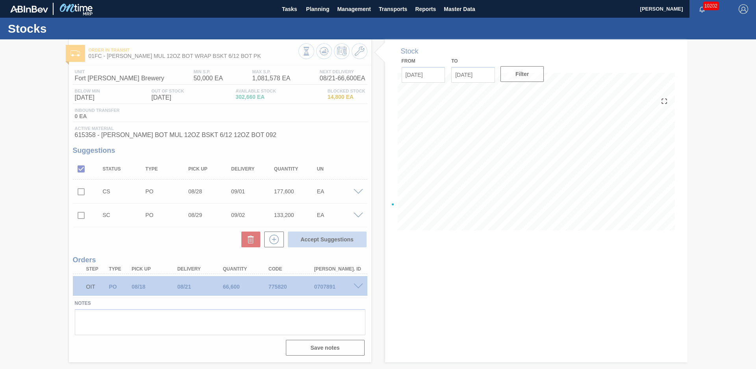
checkbox input "false"
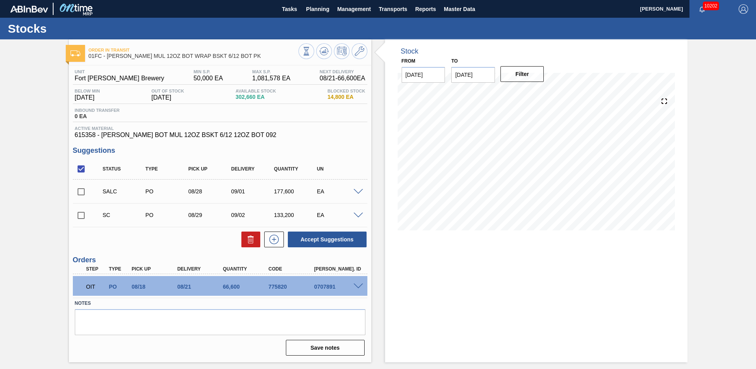
click at [359, 193] on span at bounding box center [357, 192] width 9 height 6
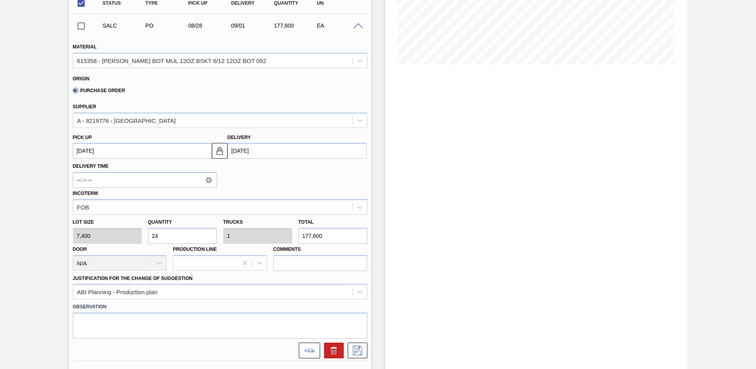
scroll to position [221, 0]
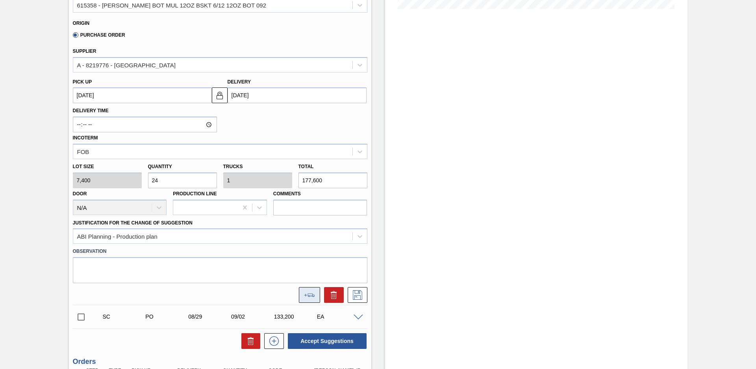
click at [307, 292] on button at bounding box center [309, 295] width 21 height 16
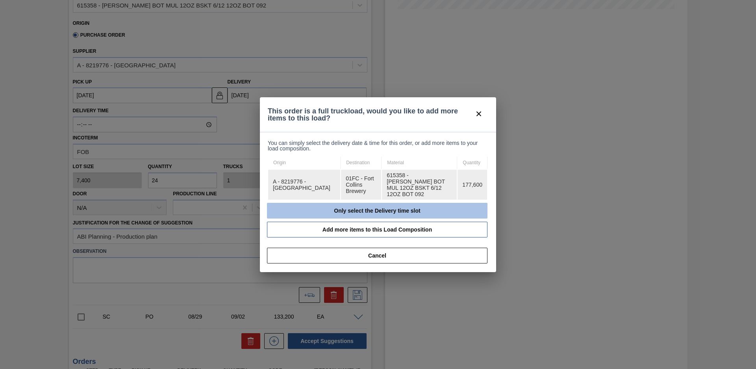
click at [342, 210] on button "Only select the Delivery time slot" at bounding box center [377, 211] width 220 height 16
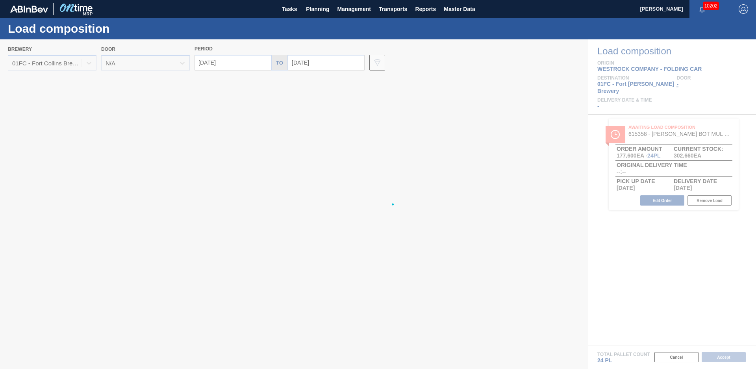
type input "[DATE]"
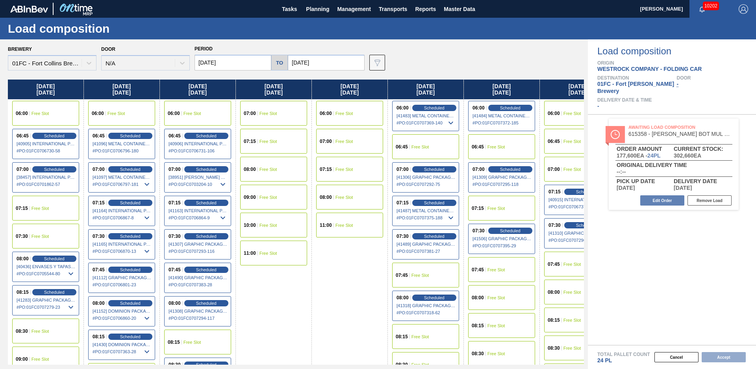
click at [329, 65] on input "[DATE]" at bounding box center [326, 63] width 77 height 16
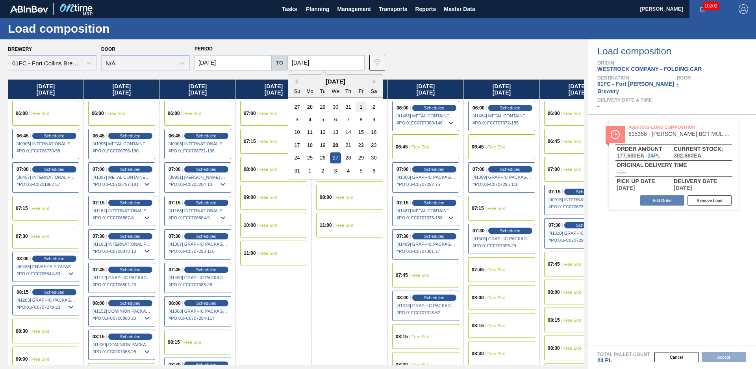
click at [356, 107] on div "1" at bounding box center [360, 107] width 11 height 11
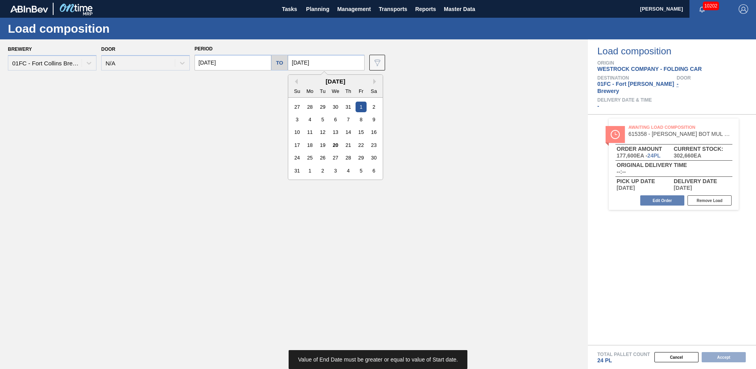
click at [340, 63] on input "[DATE]" at bounding box center [326, 63] width 77 height 16
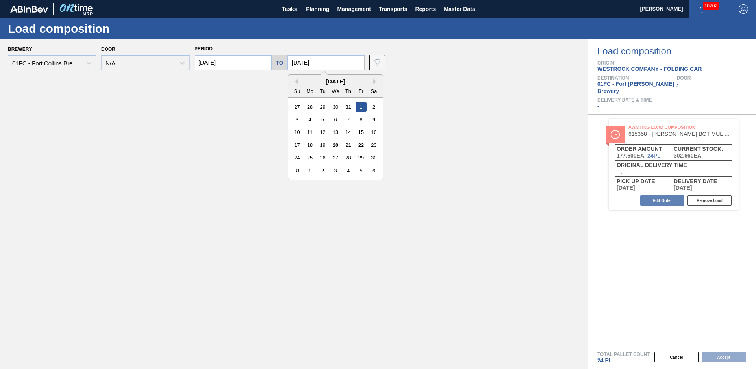
click at [370, 80] on div "[DATE]" at bounding box center [335, 81] width 94 height 7
click at [373, 81] on button "Next Month" at bounding box center [376, 82] width 6 height 6
click at [305, 107] on div "1" at bounding box center [310, 107] width 11 height 11
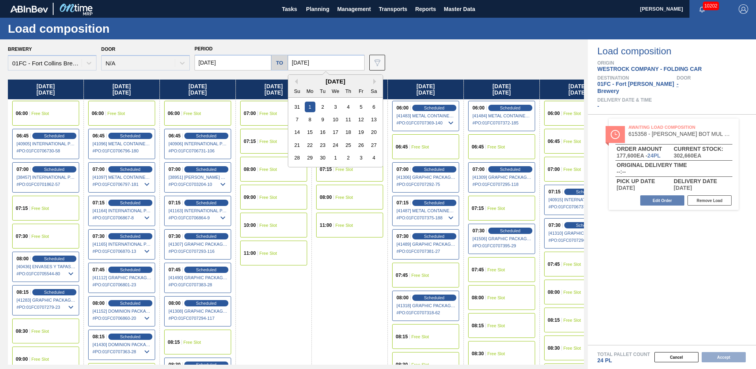
click at [345, 62] on input "[DATE]" at bounding box center [326, 63] width 77 height 16
click at [321, 107] on div "2" at bounding box center [322, 107] width 11 height 11
type input "[DATE]"
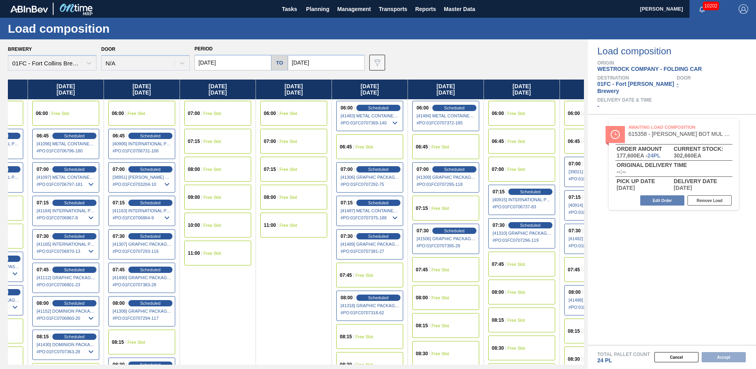
scroll to position [0, 488]
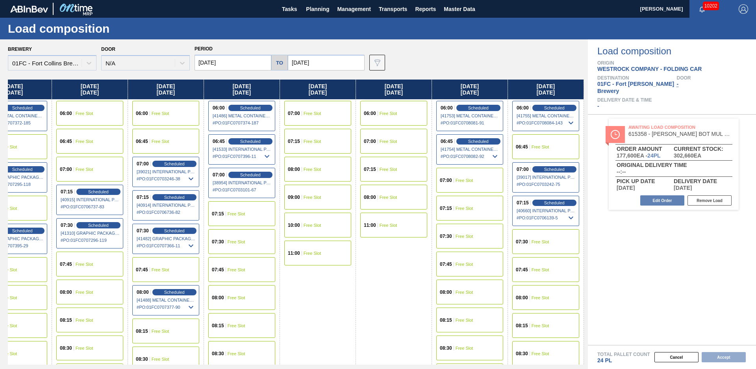
drag, startPoint x: 310, startPoint y: 312, endPoint x: 638, endPoint y: 272, distance: 330.3
click at [244, 219] on div "07:15 Free Slot" at bounding box center [241, 213] width 67 height 25
click at [730, 354] on button "Accept" at bounding box center [723, 357] width 44 height 10
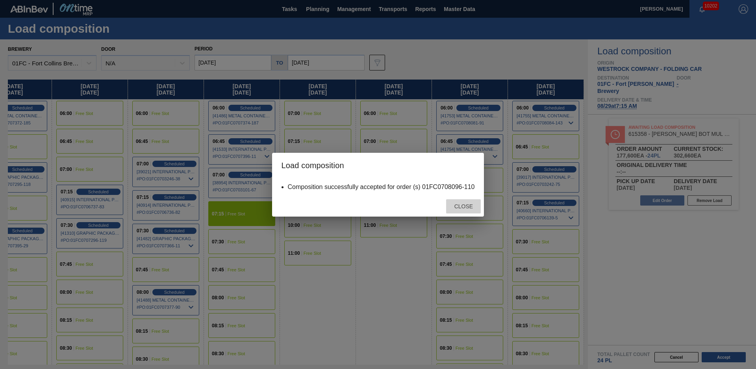
click at [455, 203] on span "Close" at bounding box center [463, 206] width 31 height 6
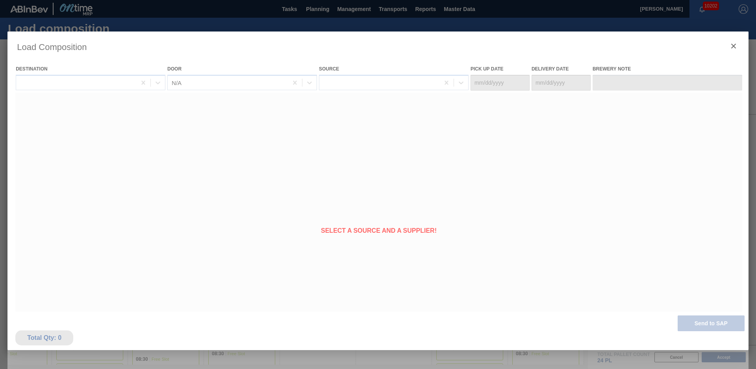
type Date "[DATE]"
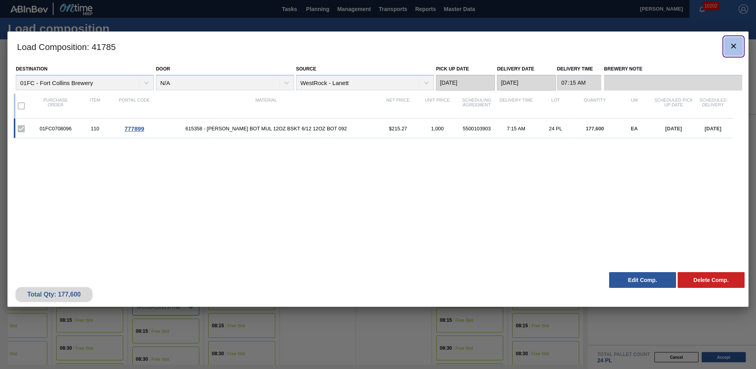
click at [734, 48] on icon "botão de ícone" at bounding box center [732, 45] width 9 height 9
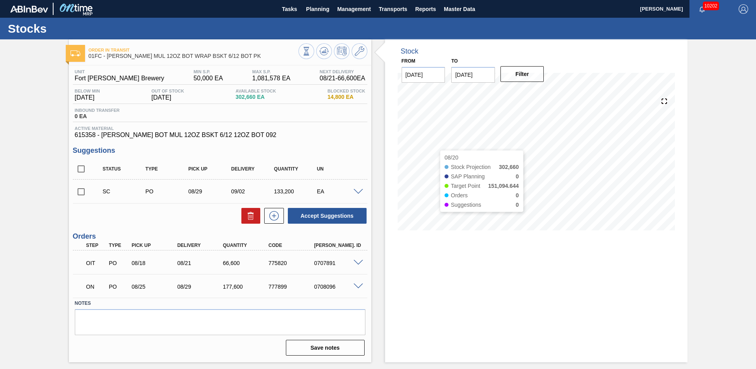
click at [382, 142] on div "Stock From [DATE] to [DATE] Filter 08/20 Stock Projection 302,660 SAP Planning …" at bounding box center [529, 200] width 316 height 323
click at [311, 48] on icon at bounding box center [306, 51] width 9 height 9
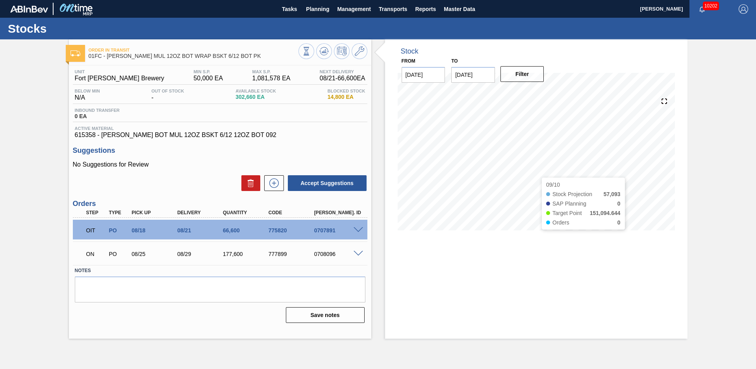
click at [699, 184] on div "Order in transit 01FC - [PERSON_NAME] MUL 12OZ BOT WRAP BSKT 6/12 BOT PK Unit F…" at bounding box center [378, 188] width 756 height 299
click at [30, 186] on div "Order in transit 01FC - [PERSON_NAME] MUL 12OZ BOT WRAP BSKT 6/12 BOT PK Unit F…" at bounding box center [378, 188] width 756 height 299
click at [323, 14] on button "Planning" at bounding box center [317, 9] width 31 height 18
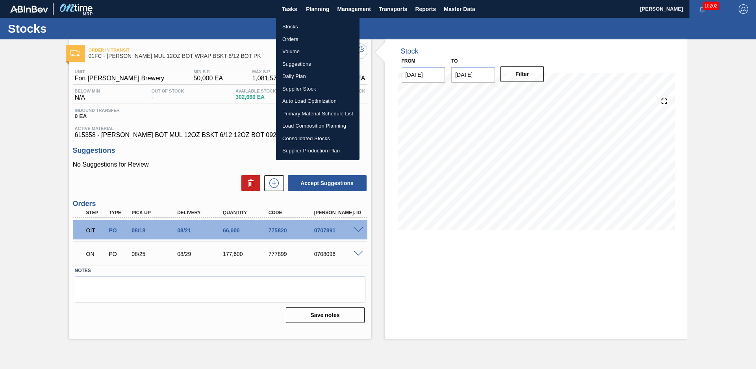
click at [304, 24] on li "Stocks" at bounding box center [317, 26] width 83 height 13
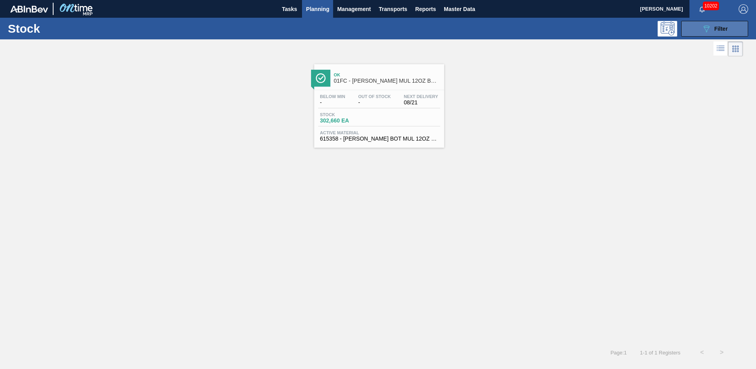
click at [705, 35] on button "089F7B8B-B2A5-4AFE-B5C0-19BA573D28AC Filter" at bounding box center [714, 29] width 67 height 16
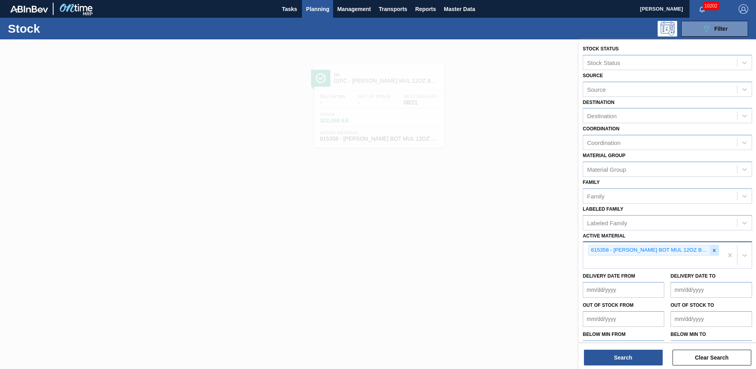
click at [714, 248] on icon at bounding box center [714, 251] width 6 height 6
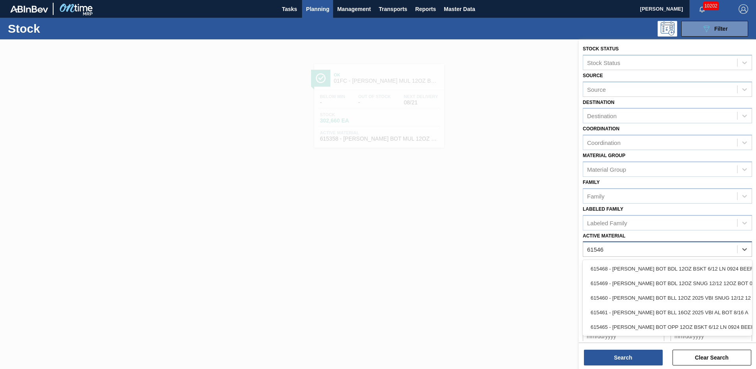
type Material "615460"
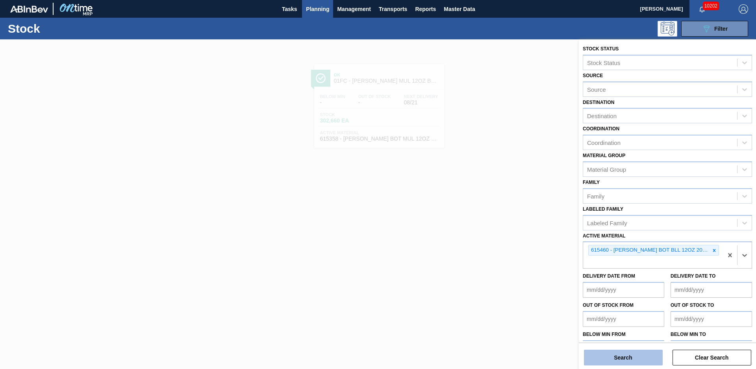
click at [646, 364] on button "Search" at bounding box center [623, 357] width 79 height 16
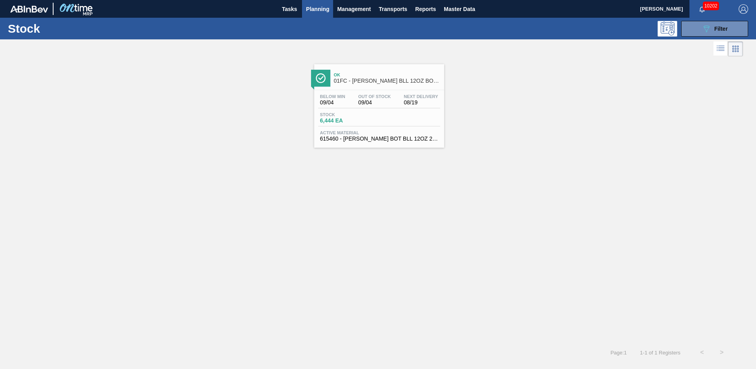
click at [371, 81] on span "01FC - [PERSON_NAME] BLL 12OZ BOT SNUG 12/12 12OZ BOT" at bounding box center [387, 81] width 106 height 6
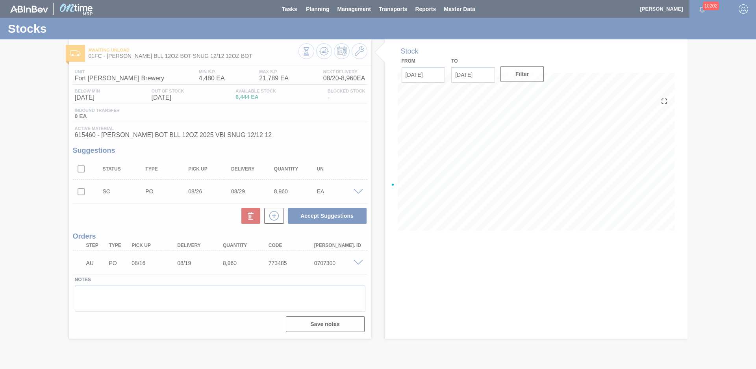
click at [54, 168] on div at bounding box center [378, 184] width 756 height 369
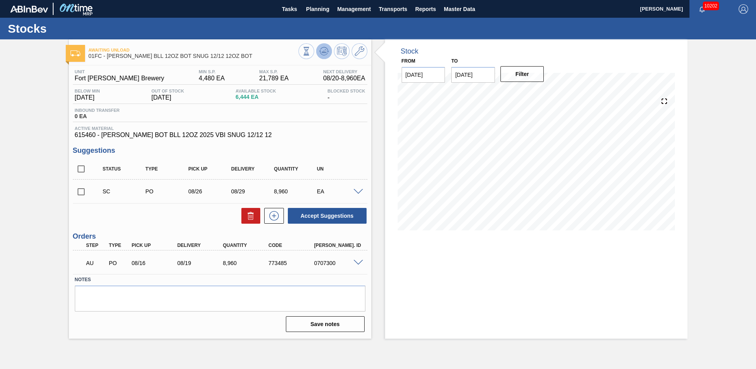
click at [311, 53] on icon at bounding box center [306, 51] width 9 height 9
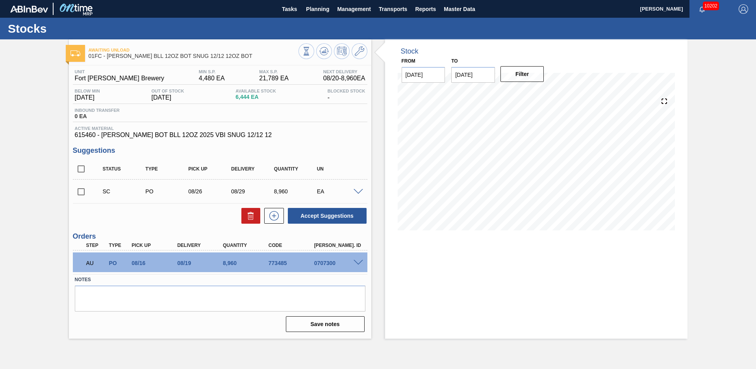
click at [60, 127] on div "Awaiting Unload 01FC - [PERSON_NAME] BLL 12OZ BOT SNUG 12/12 12OZ BOT Unit Fort…" at bounding box center [378, 188] width 756 height 299
click at [378, 147] on div "Stock From [DATE] to [DATE] Filter 08/20 Stock Projection 15,404 SAP Planning 0…" at bounding box center [529, 188] width 316 height 299
click at [361, 53] on icon at bounding box center [359, 50] width 9 height 9
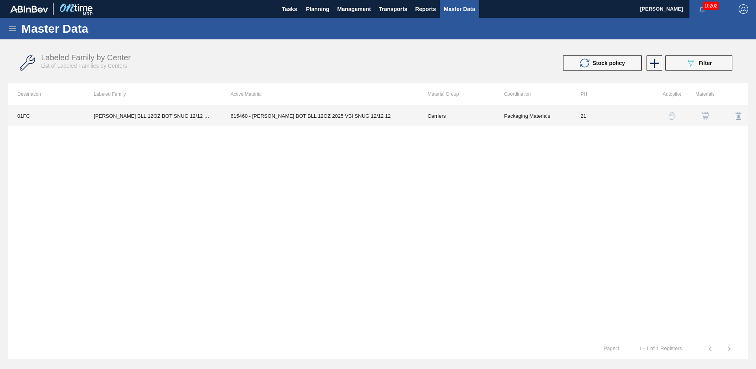
click at [404, 123] on td "615460 - [PERSON_NAME] BOT BLL 12OZ 2025 VBI SNUG 12/12 12" at bounding box center [319, 116] width 197 height 20
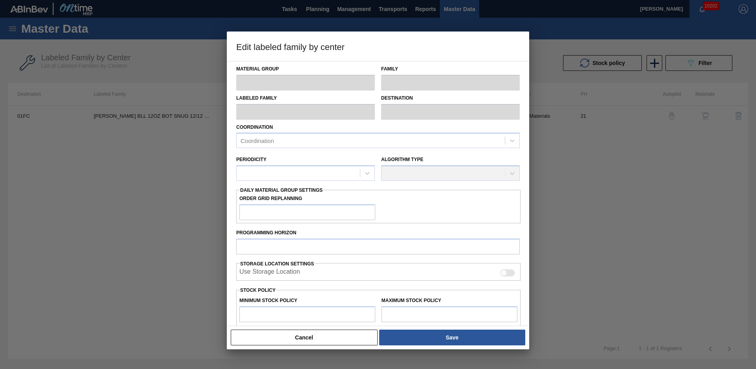
click at [342, 334] on button "Cancel" at bounding box center [304, 337] width 147 height 16
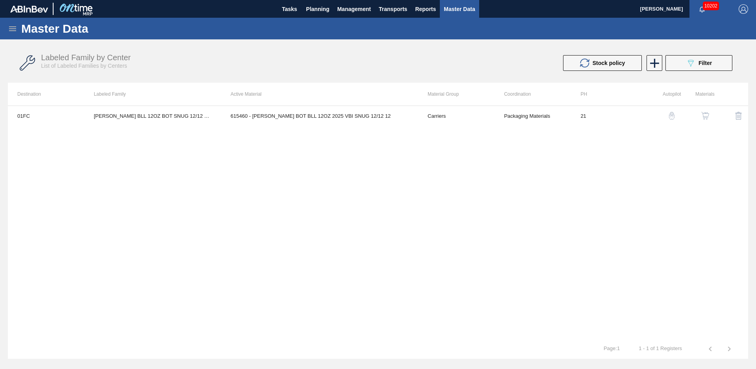
click at [672, 118] on img "button" at bounding box center [671, 116] width 8 height 8
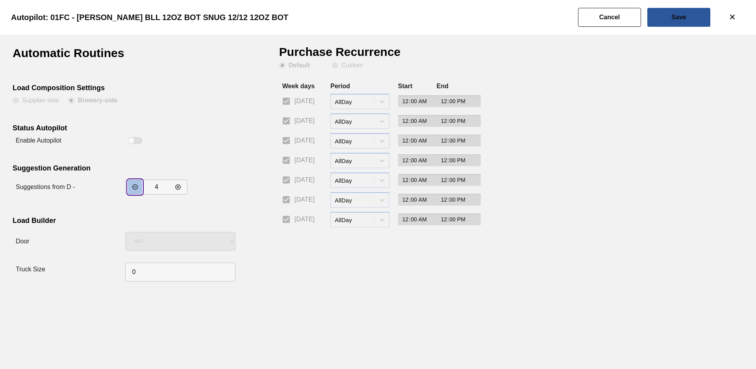
click at [140, 183] on button "incrementar valor" at bounding box center [135, 187] width 14 height 14
type input "3"
click at [680, 24] on button "Save" at bounding box center [678, 17] width 63 height 19
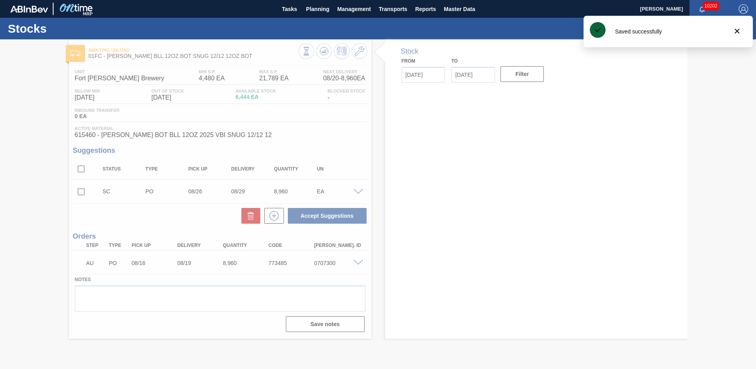
type input "[DATE]"
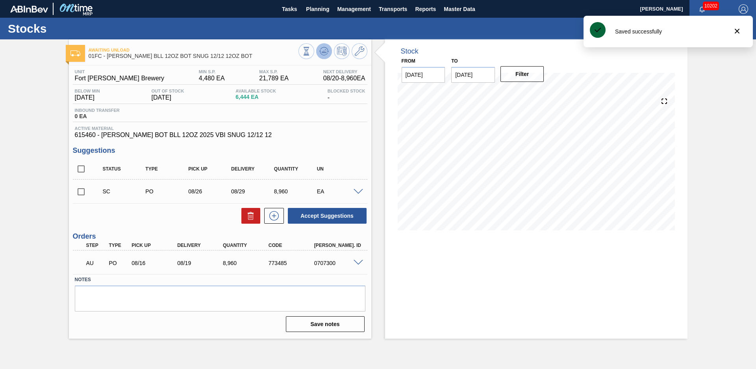
click at [311, 52] on icon at bounding box center [306, 51] width 9 height 9
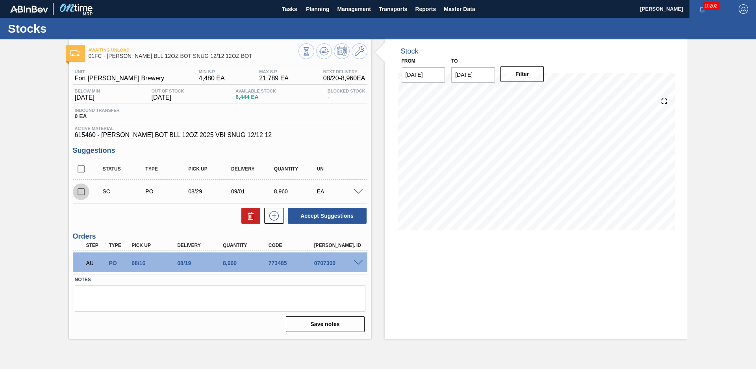
click at [83, 193] on input "checkbox" at bounding box center [81, 191] width 17 height 17
click at [343, 217] on button "Accept Suggestions" at bounding box center [327, 216] width 79 height 16
checkbox input "false"
click at [320, 11] on span "Planning" at bounding box center [317, 8] width 23 height 9
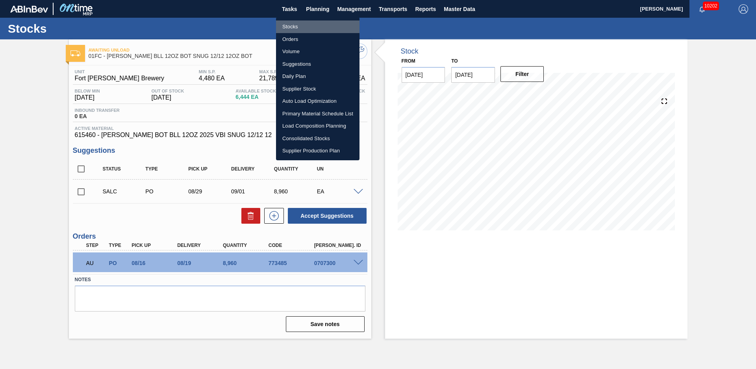
click at [309, 24] on li "Stocks" at bounding box center [317, 26] width 83 height 13
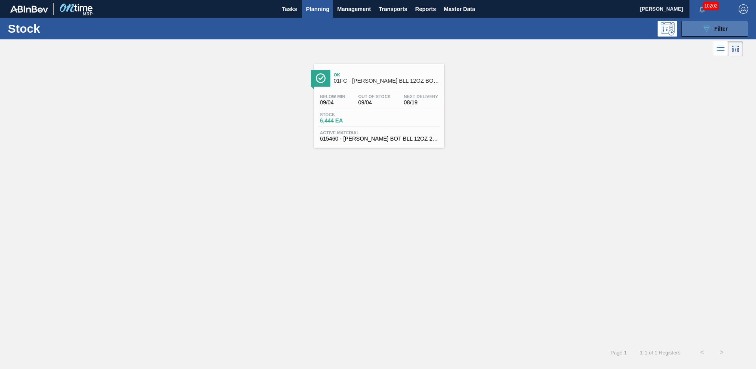
click at [726, 34] on button "089F7B8B-B2A5-4AFE-B5C0-19BA573D28AC Filter" at bounding box center [714, 29] width 67 height 16
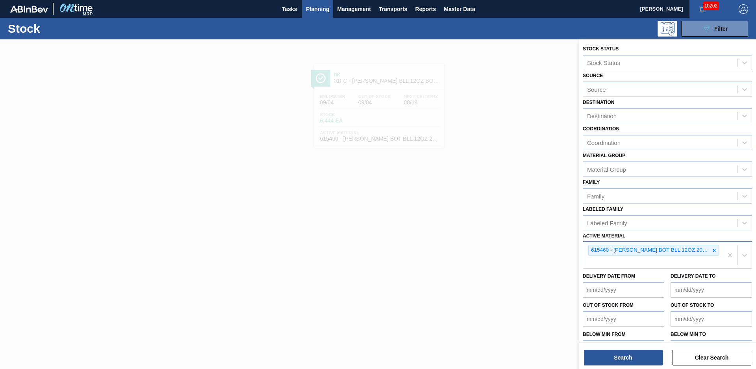
click at [714, 251] on icon at bounding box center [714, 251] width 6 height 6
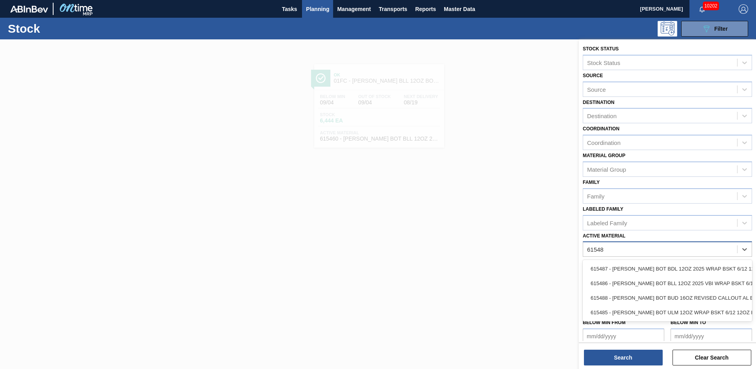
type Material "615486"
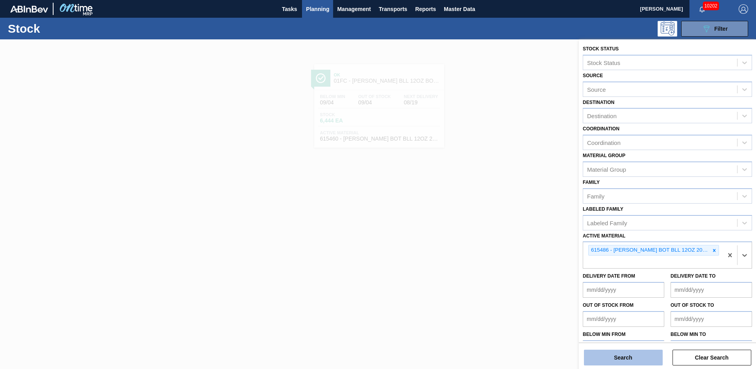
click at [653, 359] on button "Search" at bounding box center [623, 357] width 79 height 16
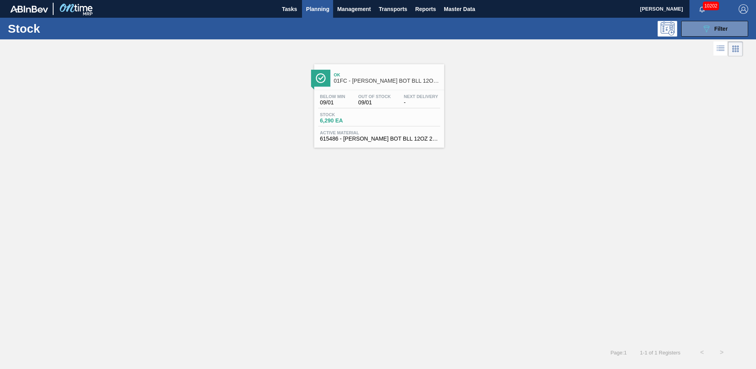
click at [406, 92] on div "Below Min 09/01 Out Of Stock 09/01 Next Delivery - Stock 6,290 EA Active Materi…" at bounding box center [379, 117] width 130 height 54
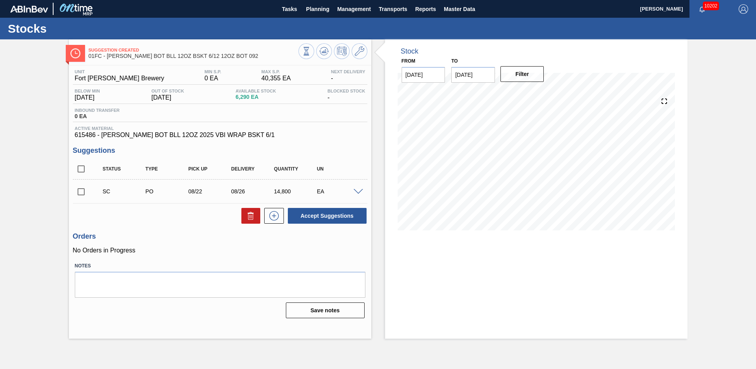
click at [87, 189] on input "checkbox" at bounding box center [81, 191] width 17 height 17
checkbox input "true"
click at [311, 50] on icon at bounding box center [306, 51] width 9 height 9
click at [79, 192] on input "checkbox" at bounding box center [81, 191] width 17 height 17
click at [309, 216] on button "Accept Suggestions" at bounding box center [327, 216] width 79 height 16
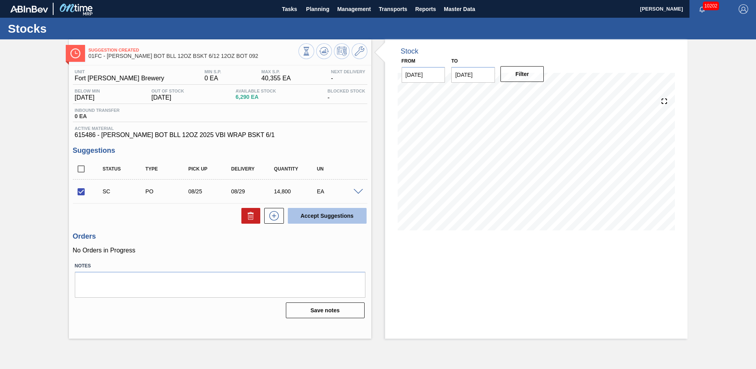
checkbox input "false"
drag, startPoint x: 31, startPoint y: 175, endPoint x: 33, endPoint y: 161, distance: 14.3
click at [31, 175] on div "Suggestion Awaiting Load Composition 01FC - [PERSON_NAME] BOT BLL 12OZ BSKT 6/1…" at bounding box center [378, 188] width 756 height 299
click at [325, 12] on span "Planning" at bounding box center [317, 8] width 23 height 9
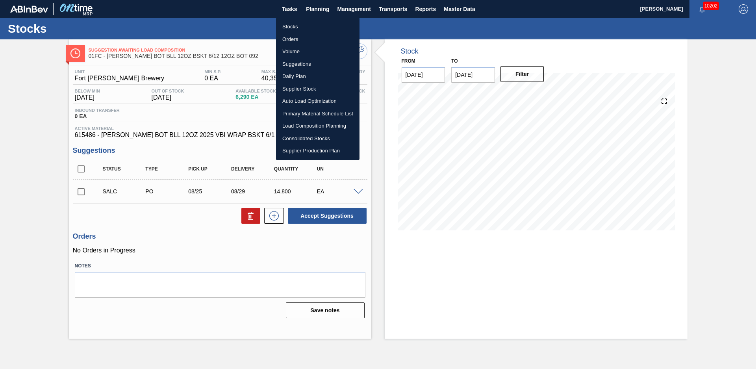
click at [307, 24] on li "Stocks" at bounding box center [317, 26] width 83 height 13
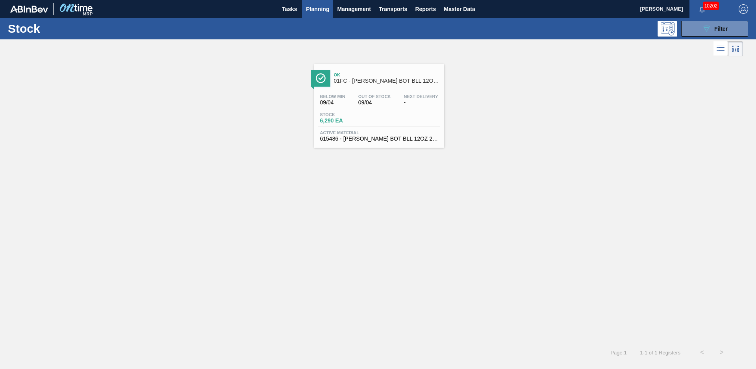
drag, startPoint x: 464, startPoint y: 202, endPoint x: 475, endPoint y: 201, distance: 10.7
click at [468, 202] on div "Ok 01FC - [PERSON_NAME] BOT BLL 12OZ BSKT 6/12 12OZ BOT 092 Below Min 09/04 Out…" at bounding box center [378, 200] width 756 height 284
click at [725, 34] on button "089F7B8B-B2A5-4AFE-B5C0-19BA573D28AC Filter" at bounding box center [714, 29] width 67 height 16
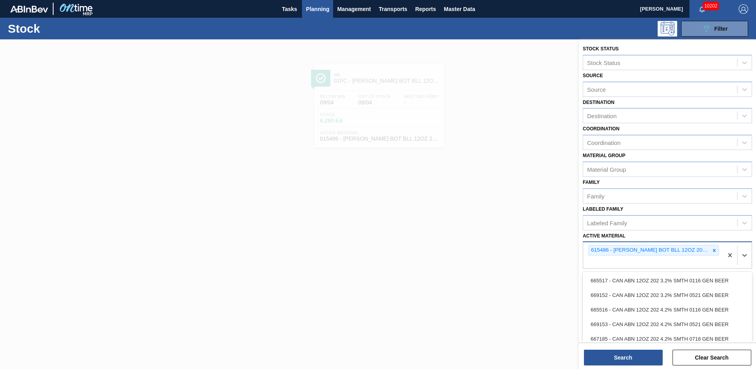
click at [718, 250] on div "615486 - [PERSON_NAME] BOT BLL 12OZ 2025 VBI WRAP BSKT 6/1" at bounding box center [653, 255] width 140 height 26
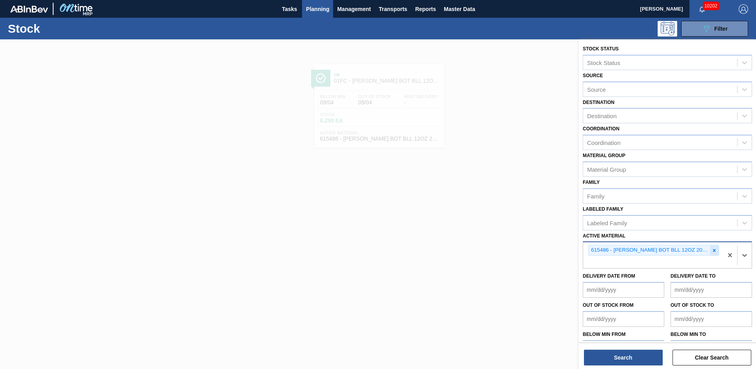
click at [715, 250] on div "615486 - [PERSON_NAME] BOT BLL 12OZ 2025 VBI WRAP BSKT 6/1" at bounding box center [653, 250] width 131 height 11
click at [715, 250] on div at bounding box center [714, 250] width 9 height 10
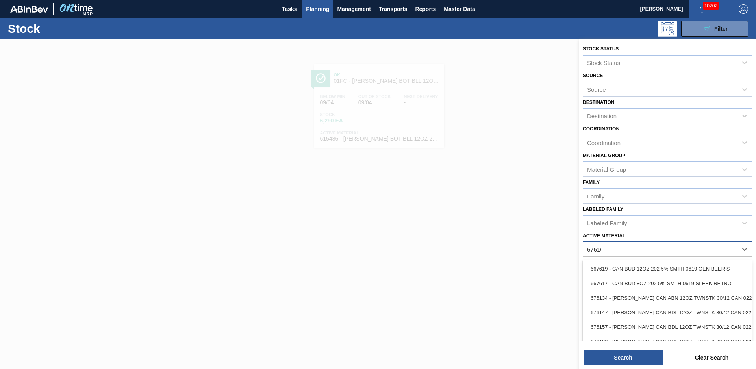
type Material "676164"
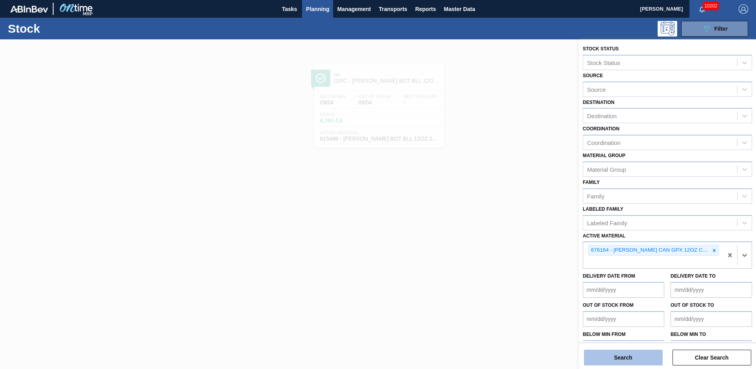
click at [653, 351] on button "Search" at bounding box center [623, 357] width 79 height 16
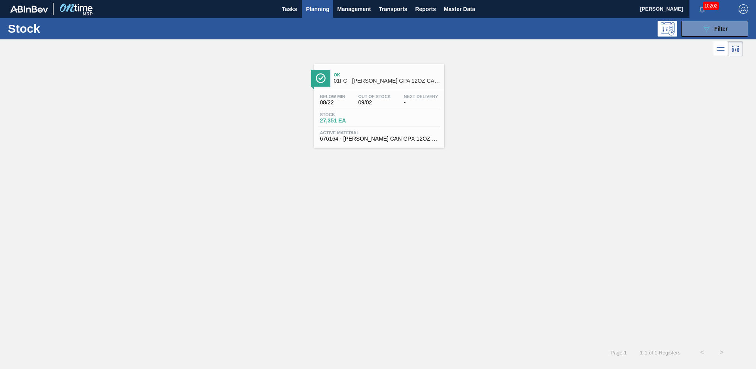
click at [379, 84] on div "Ok 01FC - [PERSON_NAME] GPA 12OZ CAN CAN PK 15/12 CAN SPOT UV" at bounding box center [387, 78] width 106 height 18
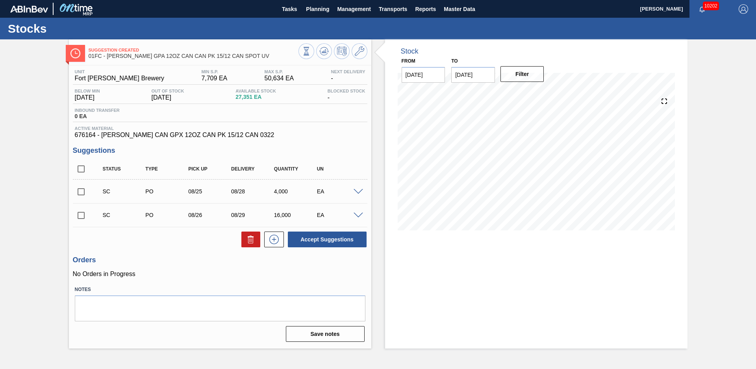
click at [379, 84] on div "Stock From [DATE] to [DATE] Filter" at bounding box center [529, 193] width 316 height 309
click at [374, 125] on div "Stock From [DATE] to [DATE] Filter" at bounding box center [529, 193] width 316 height 309
click at [311, 48] on icon at bounding box center [306, 51] width 9 height 9
click at [375, 218] on div "Stock From [DATE] to [DATE] Filter 08/22 Stock Projection 7,208 SAP Planning 20…" at bounding box center [529, 193] width 316 height 309
click at [78, 172] on input "checkbox" at bounding box center [81, 169] width 17 height 17
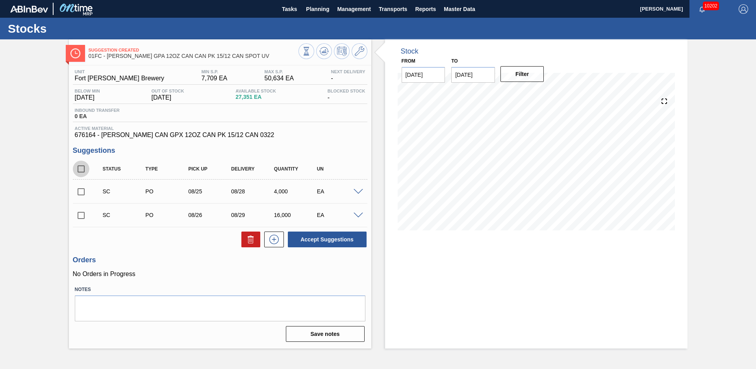
checkbox input "true"
click at [326, 243] on button "Accept Suggestions" at bounding box center [327, 239] width 79 height 16
checkbox input "false"
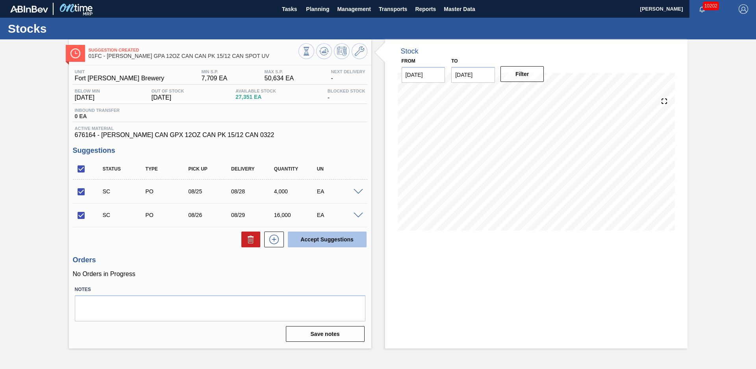
checkbox input "false"
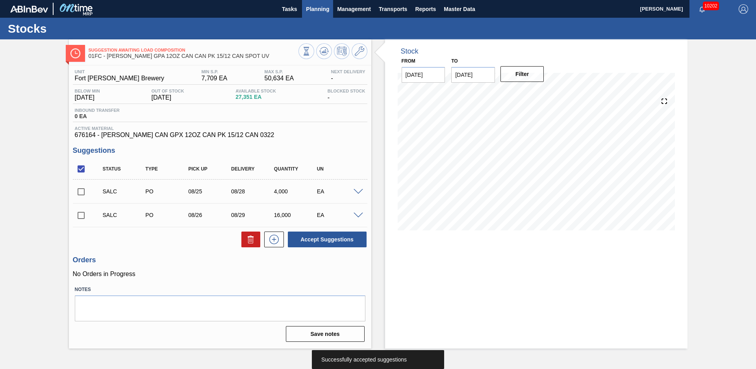
click at [308, 4] on span "Planning" at bounding box center [317, 8] width 23 height 9
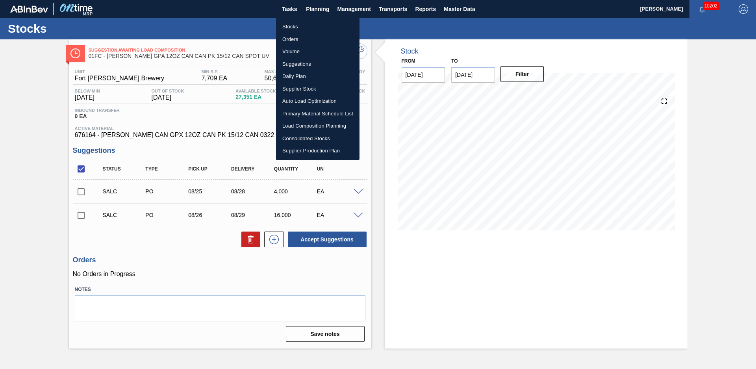
click at [303, 22] on li "Stocks" at bounding box center [317, 26] width 83 height 13
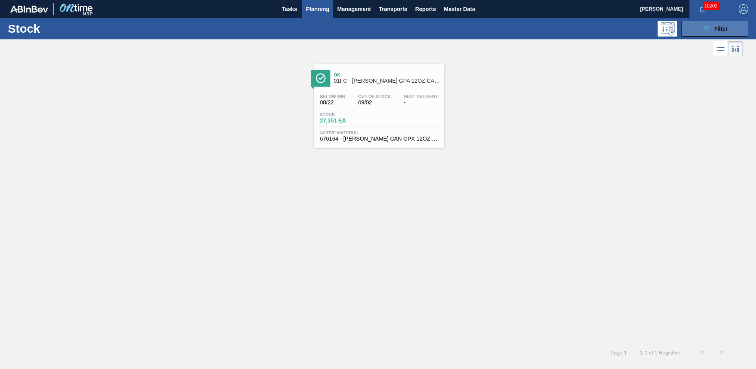
click at [698, 30] on button "089F7B8B-B2A5-4AFE-B5C0-19BA573D28AC Filter" at bounding box center [714, 29] width 67 height 16
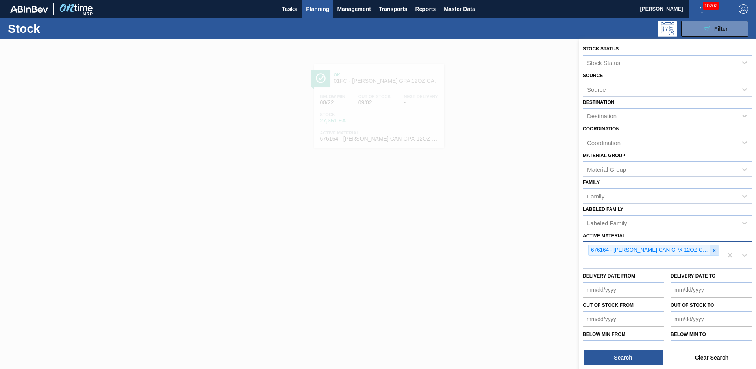
click at [715, 251] on div at bounding box center [714, 250] width 9 height 10
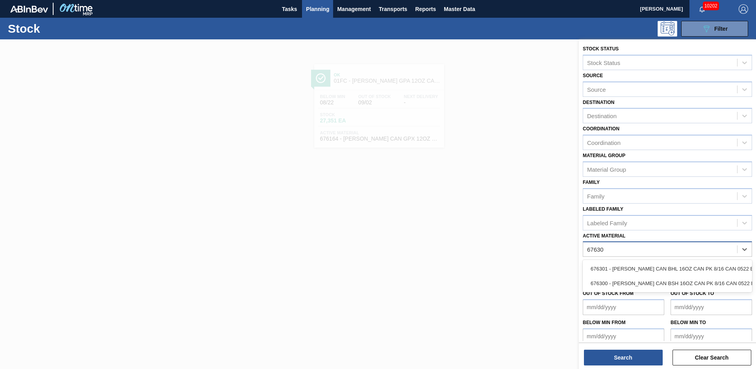
type Material "676301"
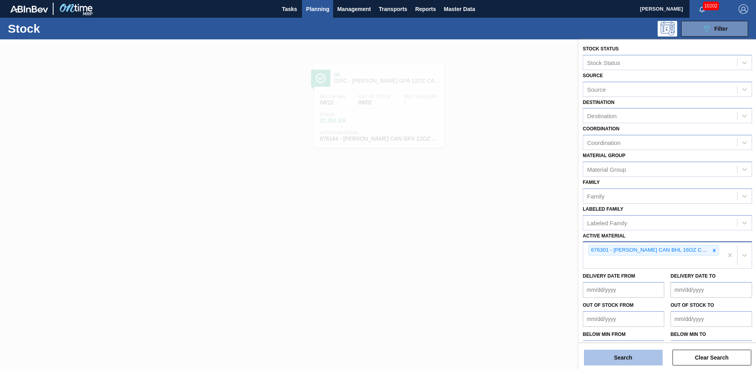
click at [652, 364] on button "Search" at bounding box center [623, 357] width 79 height 16
